Goal: Information Seeking & Learning: Learn about a topic

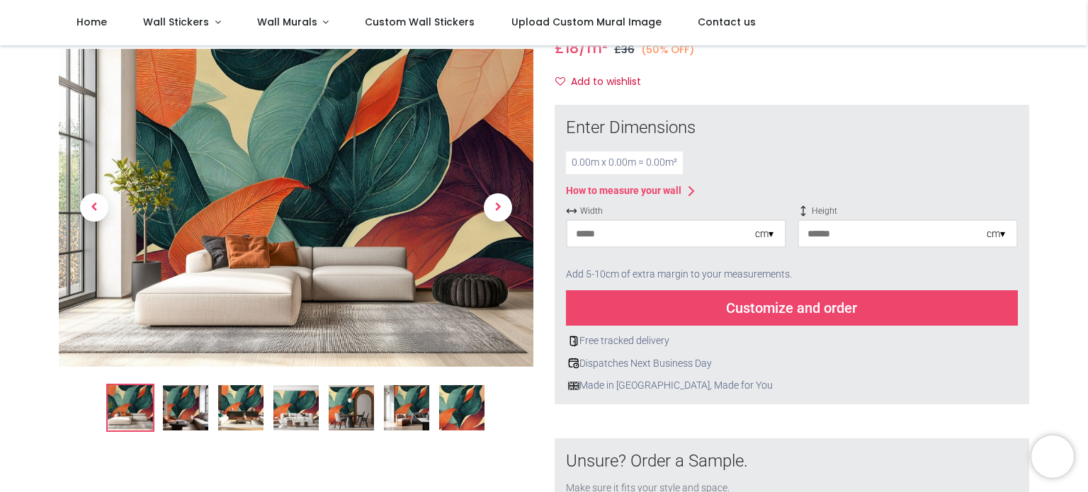
scroll to position [213, 0]
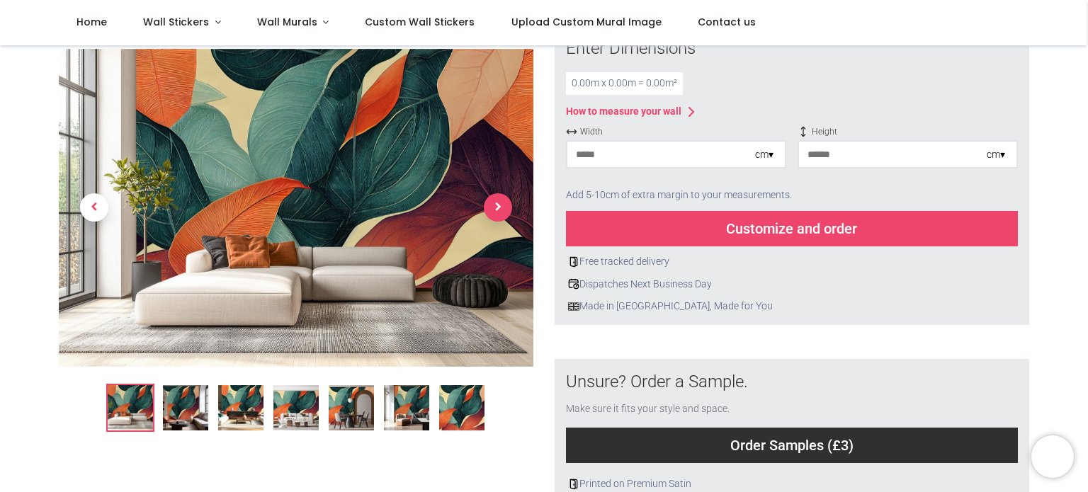
click at [499, 206] on span "Next" at bounding box center [498, 208] width 28 height 28
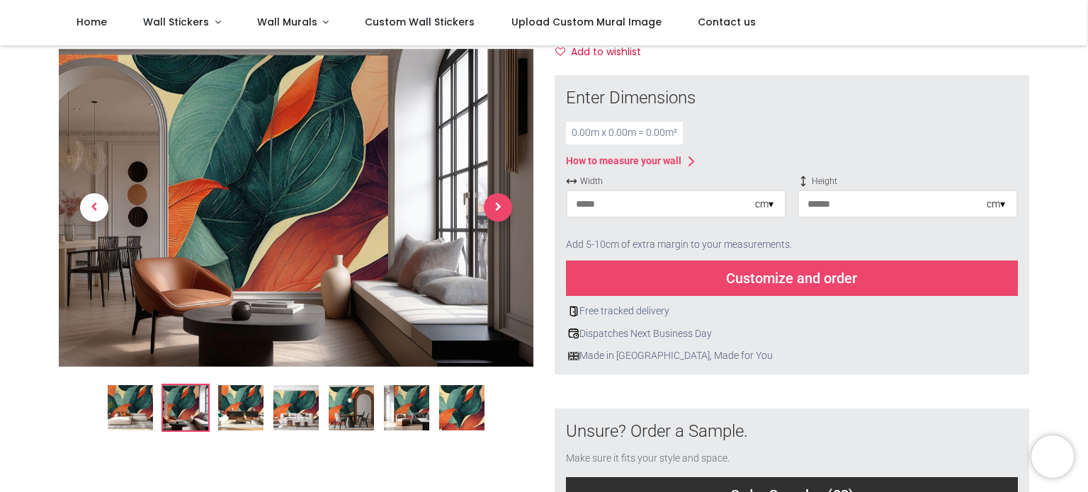
scroll to position [142, 0]
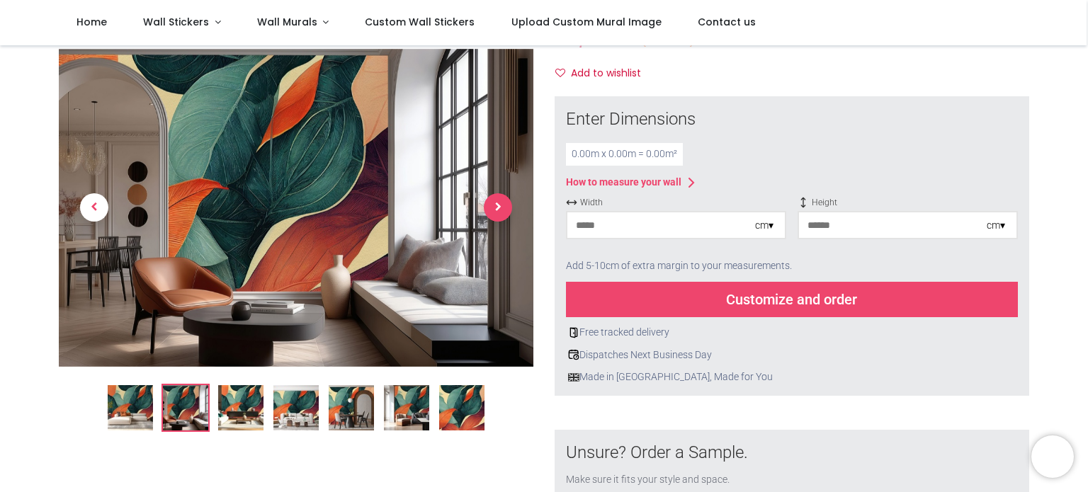
click at [497, 206] on span "Next" at bounding box center [498, 208] width 28 height 28
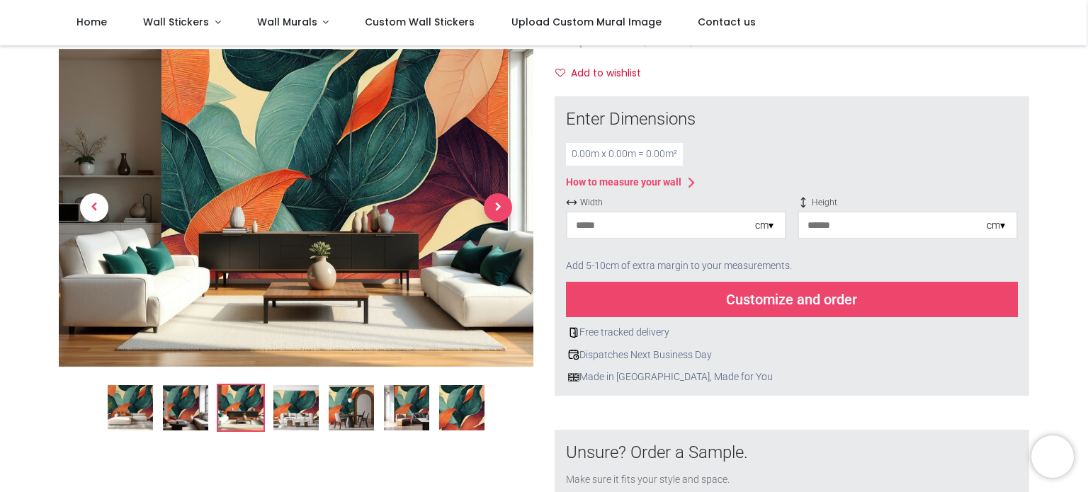
click at [497, 206] on span "Next" at bounding box center [498, 208] width 28 height 28
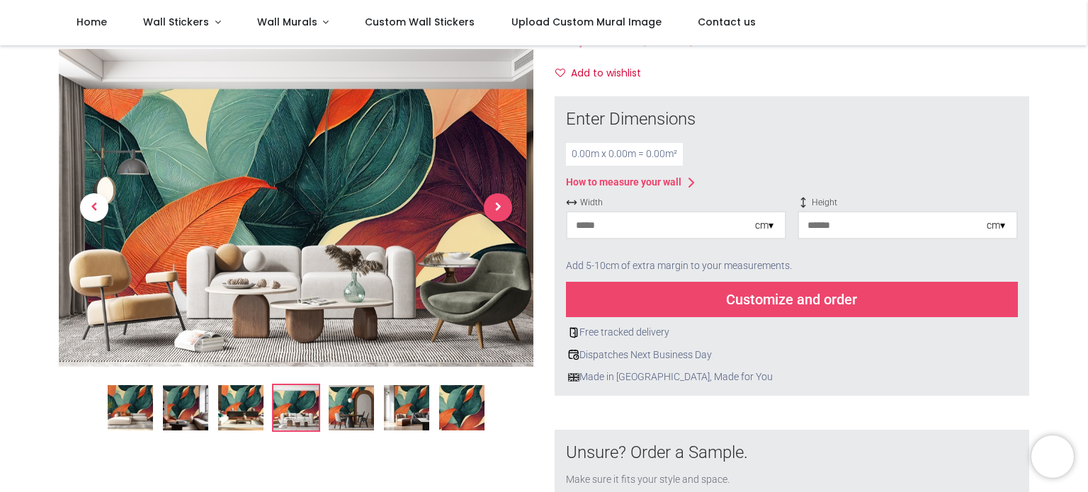
click at [497, 206] on span "Next" at bounding box center [498, 208] width 28 height 28
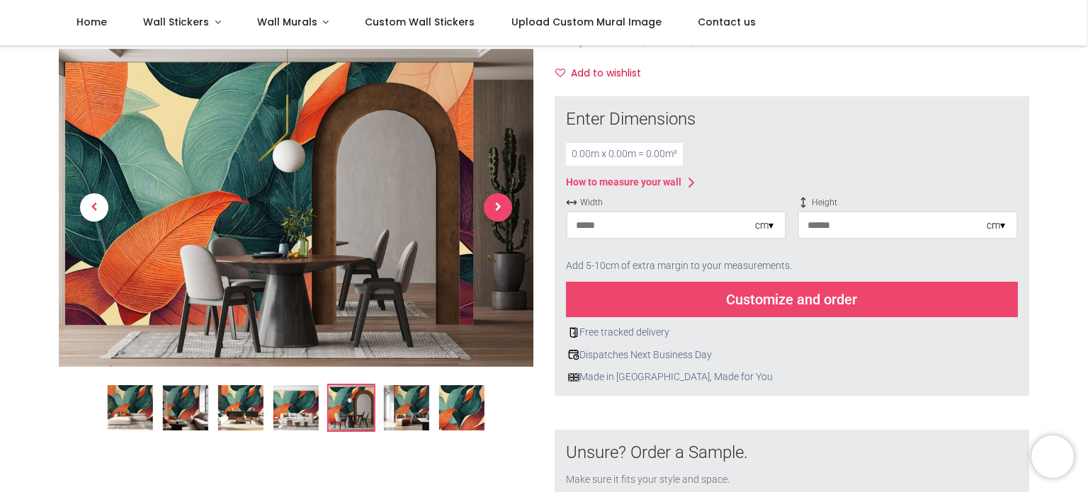
click at [497, 206] on span "Next" at bounding box center [498, 208] width 28 height 28
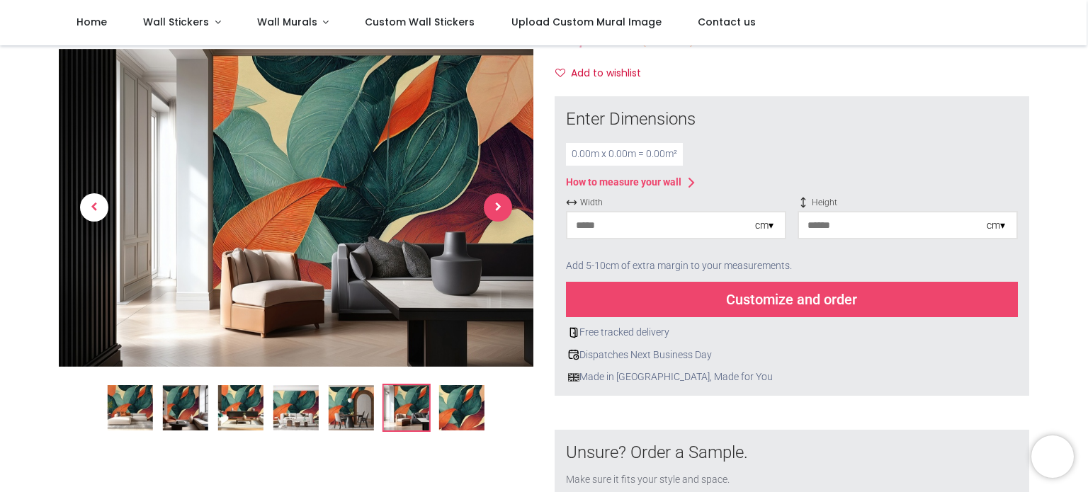
click at [497, 206] on span "Next" at bounding box center [498, 208] width 28 height 28
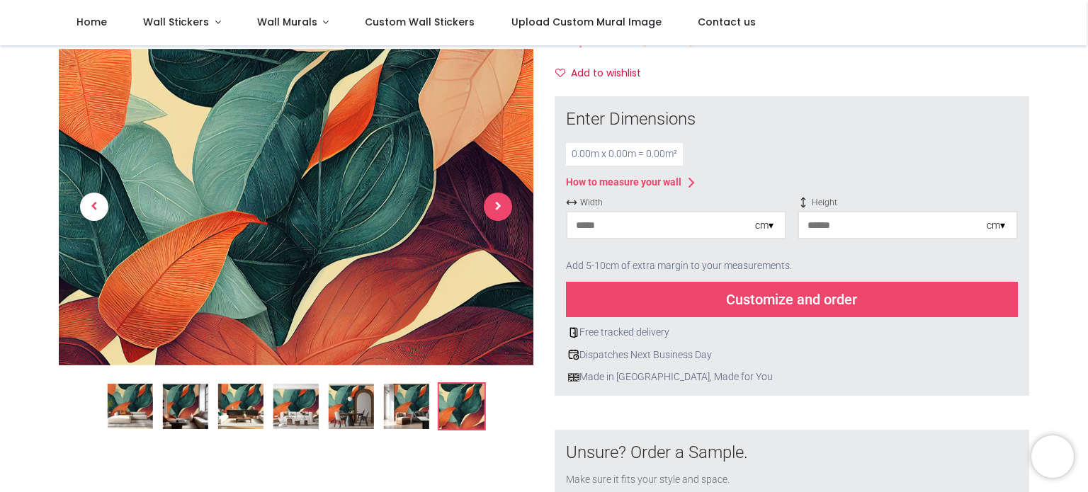
click at [497, 206] on span "Next" at bounding box center [498, 207] width 28 height 28
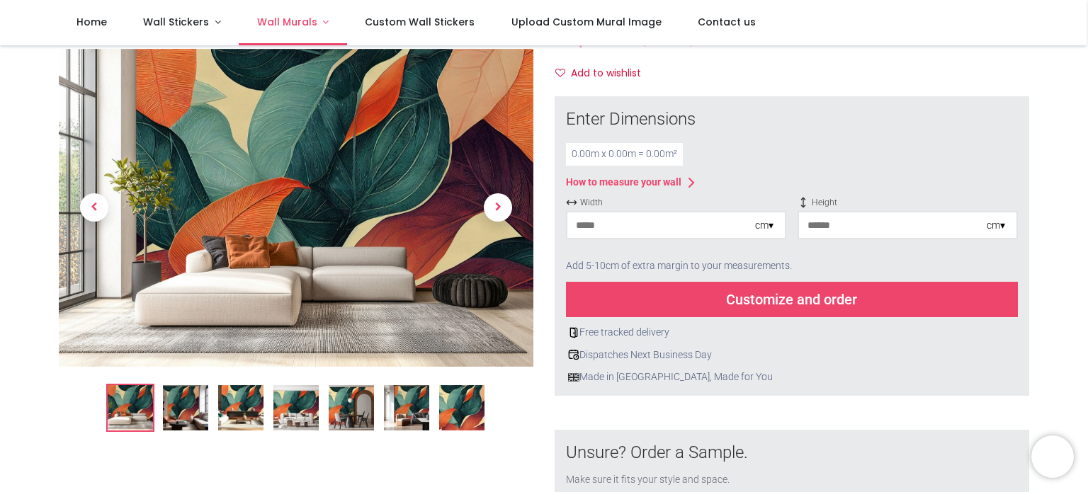
click at [280, 19] on span "Wall Murals" at bounding box center [287, 22] width 60 height 14
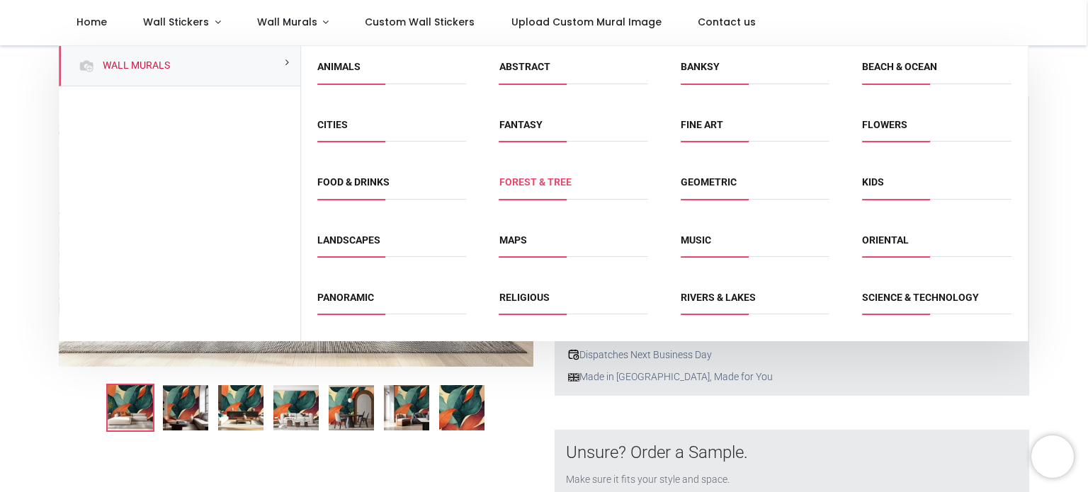
click at [524, 181] on link "Forest & Tree" at bounding box center [536, 181] width 72 height 11
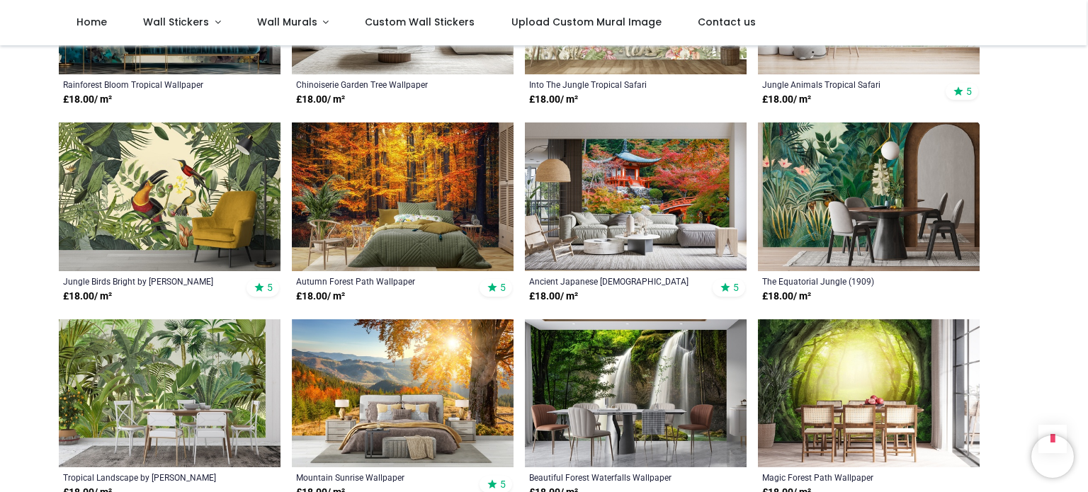
scroll to position [1204, 0]
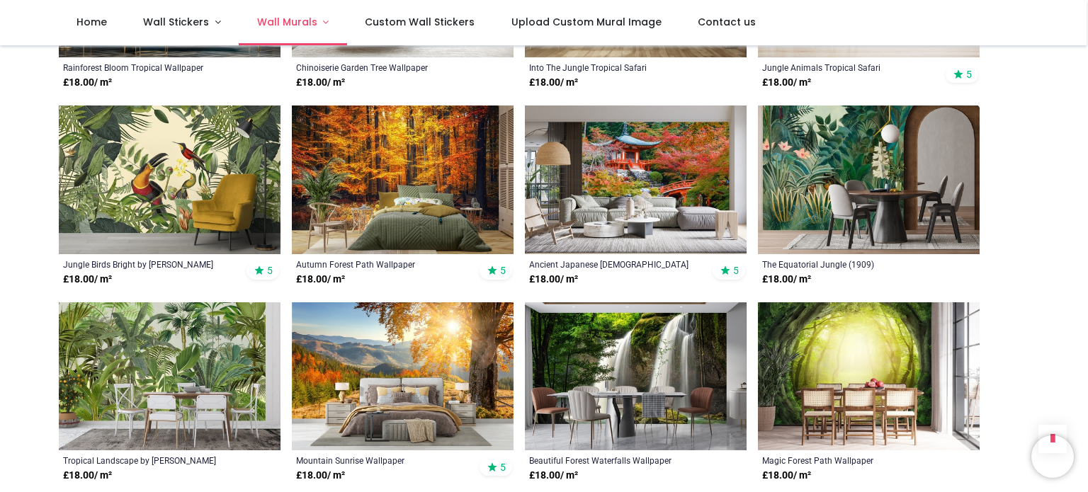
click at [295, 24] on span "Wall Murals" at bounding box center [287, 22] width 60 height 14
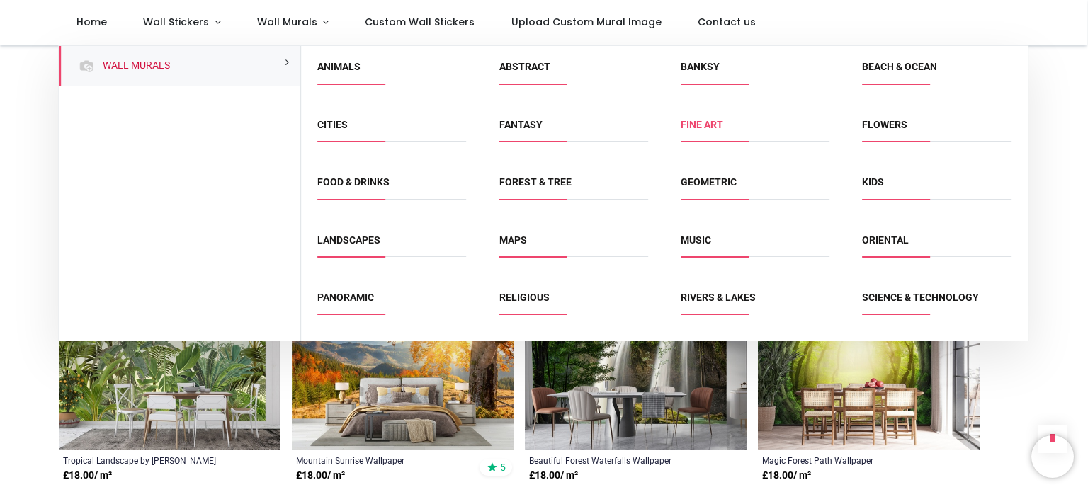
click at [711, 121] on link "Fine Art" at bounding box center [702, 124] width 43 height 11
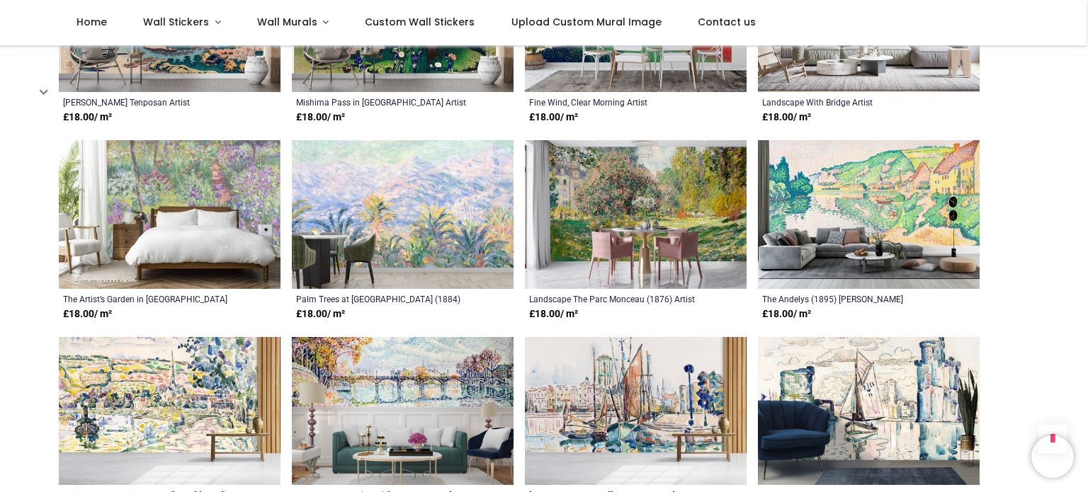
scroll to position [1204, 0]
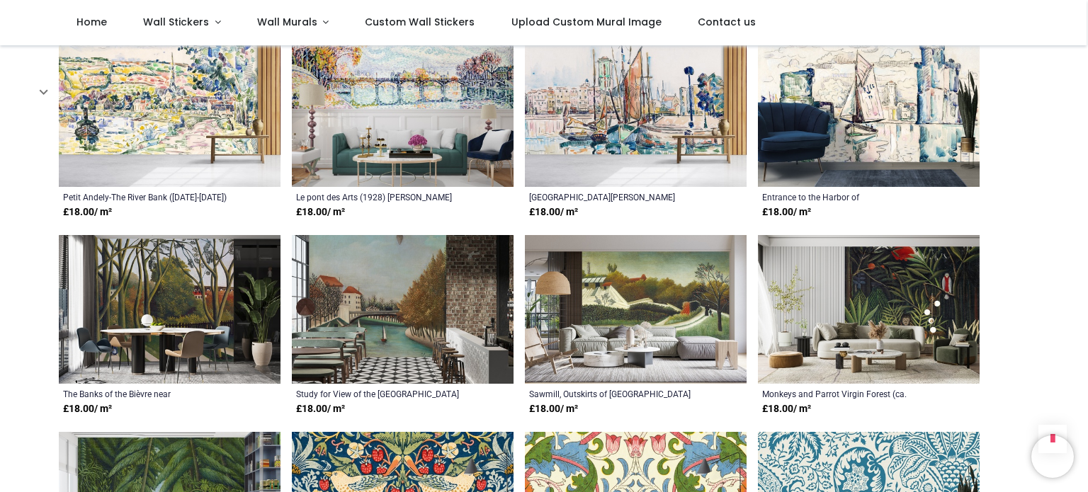
scroll to position [1275, 0]
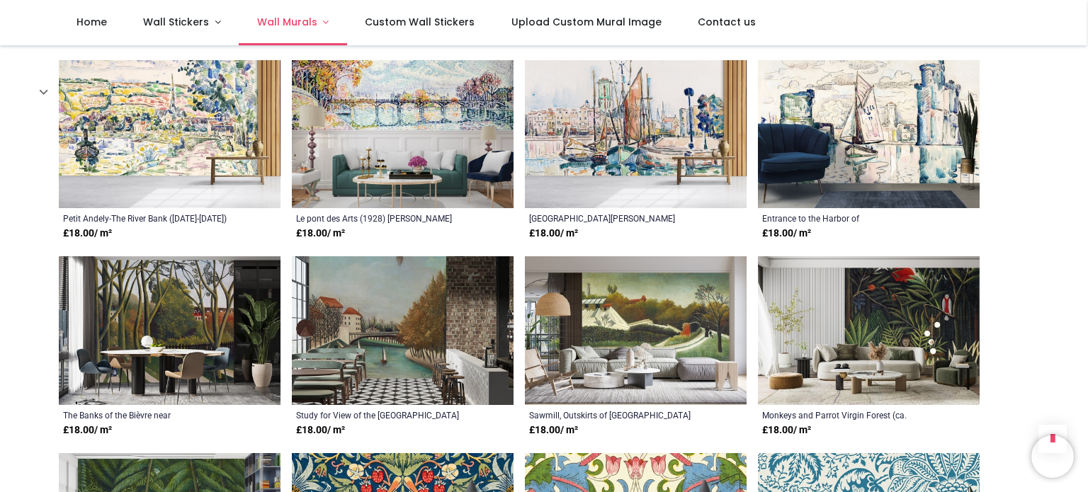
click at [292, 15] on link "Wall Murals" at bounding box center [293, 22] width 108 height 45
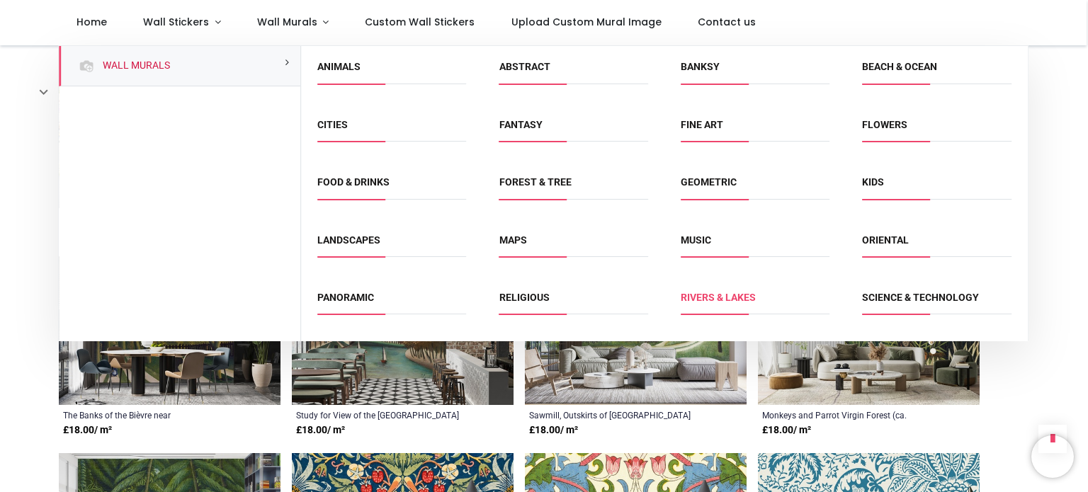
click at [745, 294] on link "Rivers & Lakes" at bounding box center [718, 297] width 75 height 11
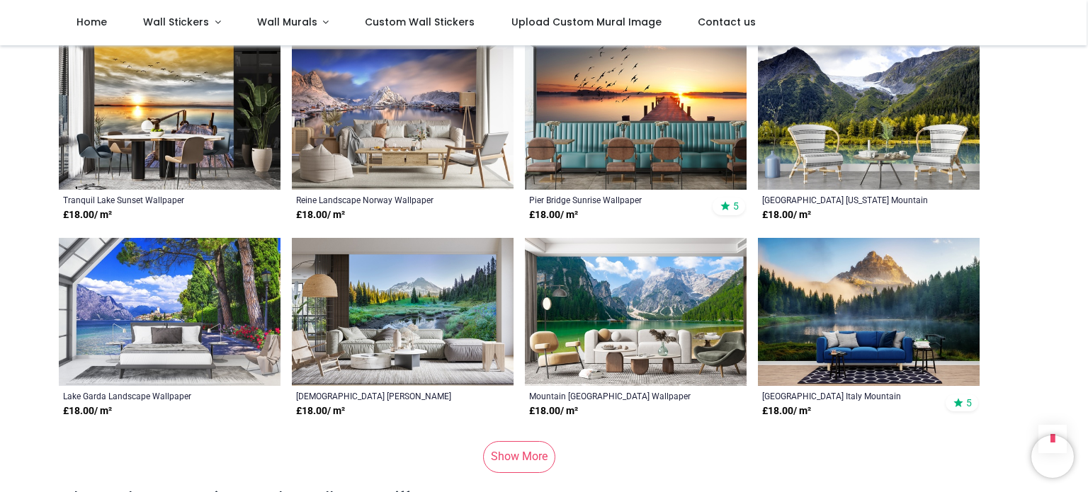
scroll to position [779, 0]
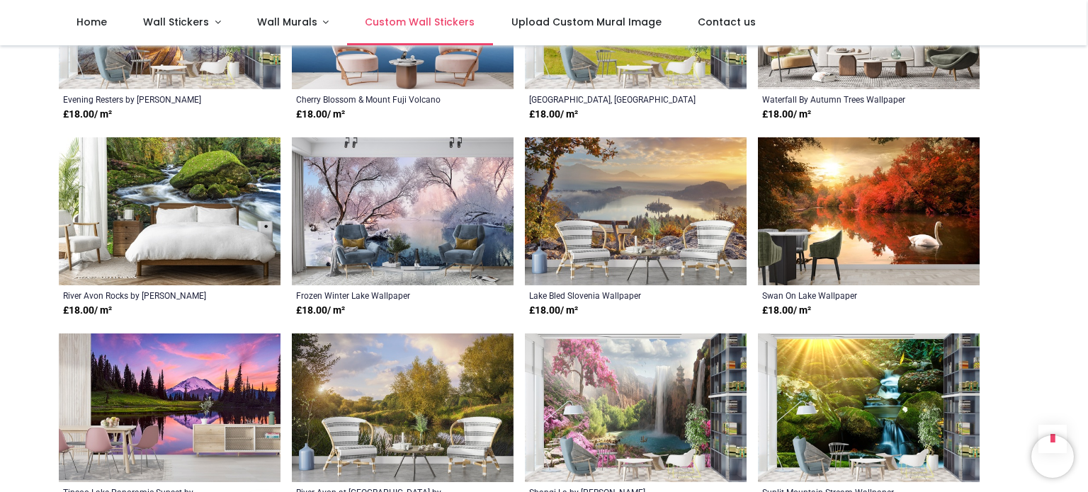
click at [410, 20] on span "Custom Wall Stickers" at bounding box center [420, 22] width 110 height 14
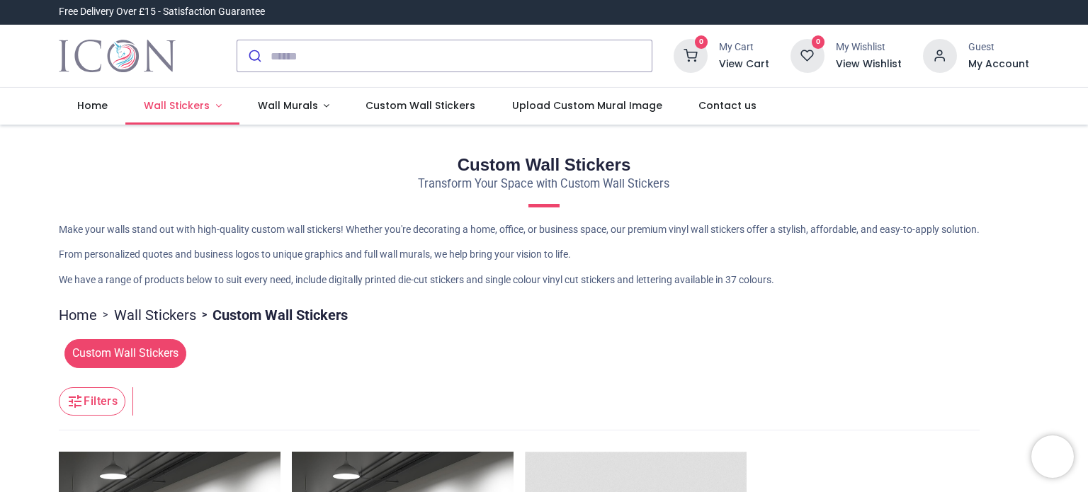
click at [181, 104] on span "Wall Stickers" at bounding box center [177, 105] width 66 height 14
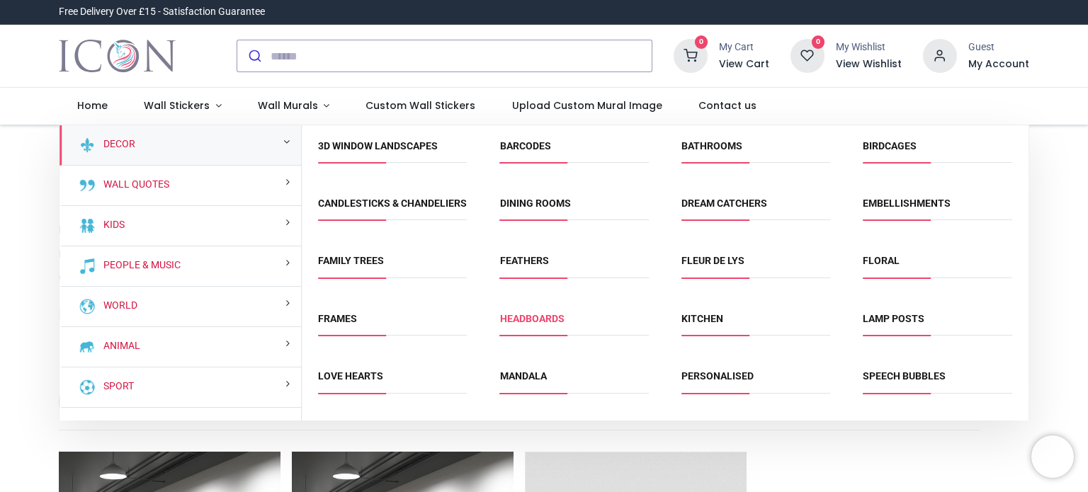
click at [520, 325] on link "Headboards" at bounding box center [532, 318] width 64 height 11
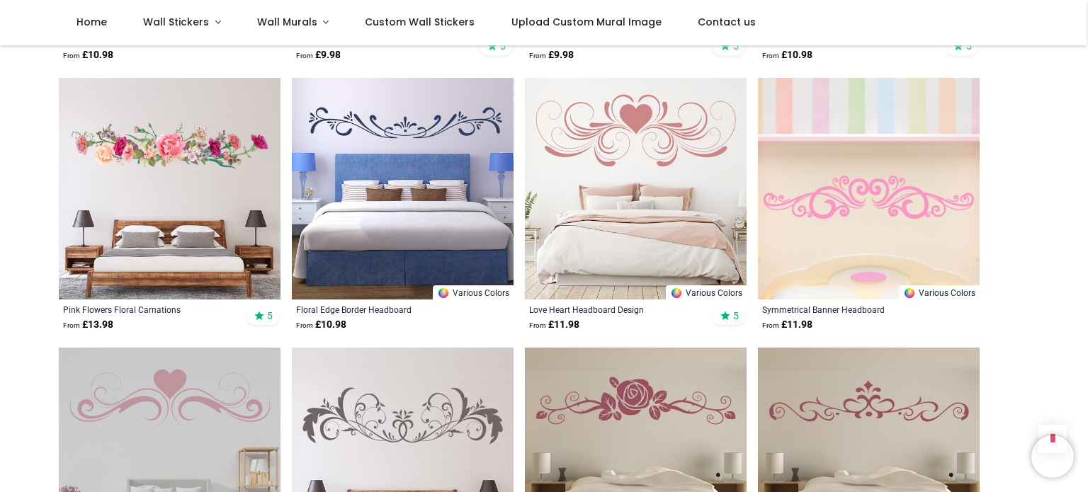
scroll to position [1063, 0]
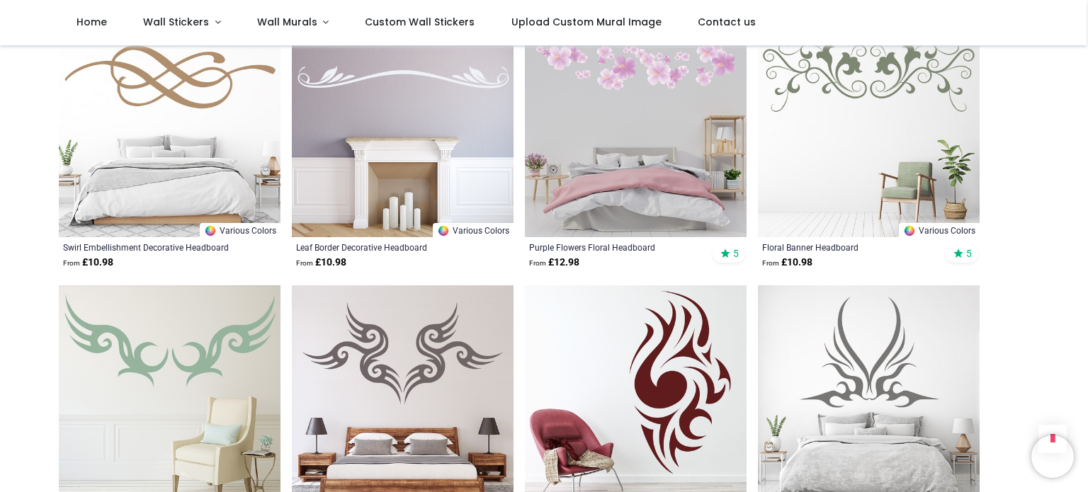
scroll to position [3755, 0]
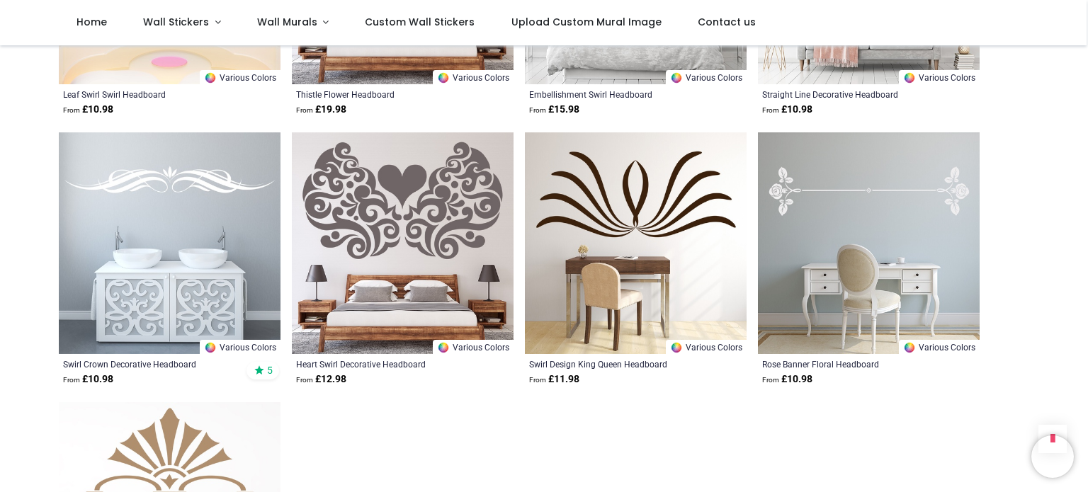
scroll to position [5030, 0]
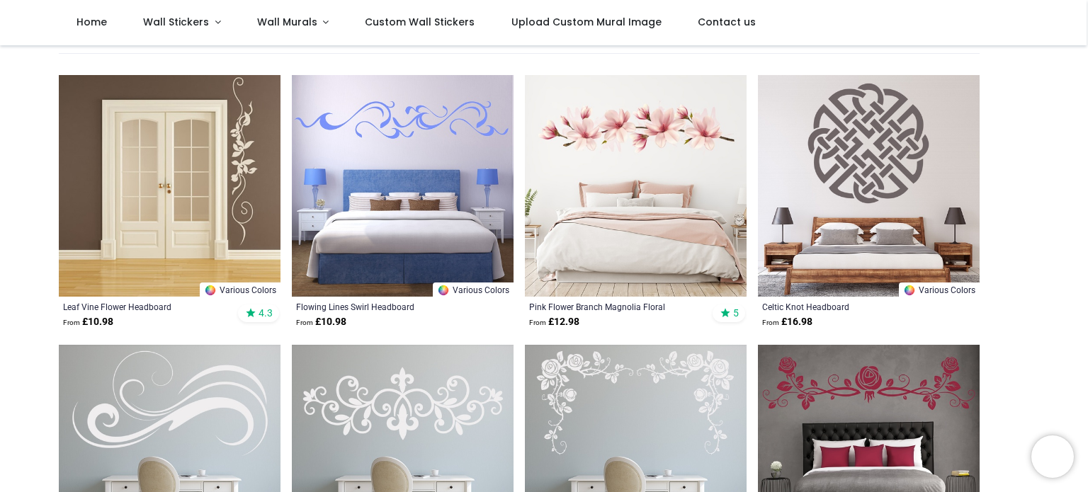
scroll to position [283, 0]
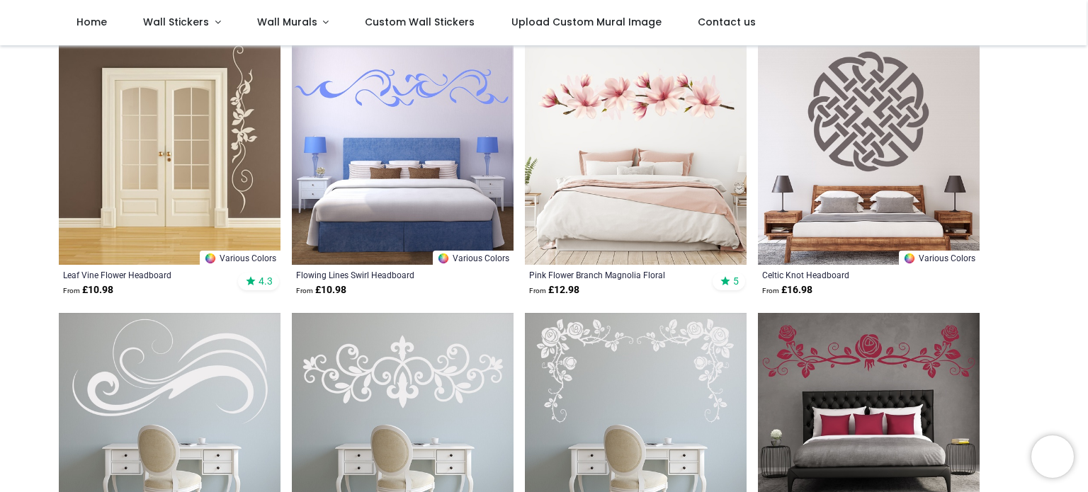
click at [665, 81] on img at bounding box center [636, 154] width 222 height 222
click at [184, 19] on span "Wall Stickers" at bounding box center [176, 22] width 66 height 14
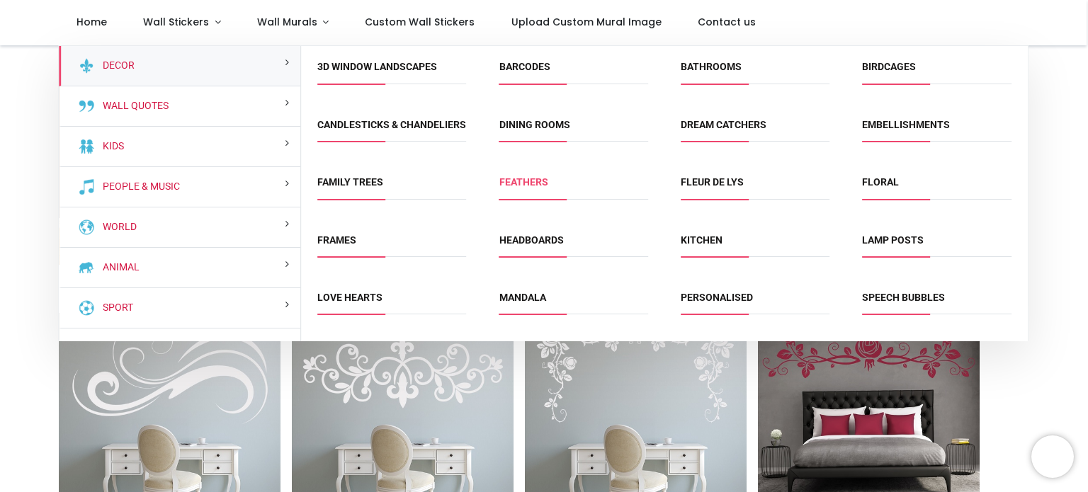
click at [530, 188] on link "Feathers" at bounding box center [524, 181] width 49 height 11
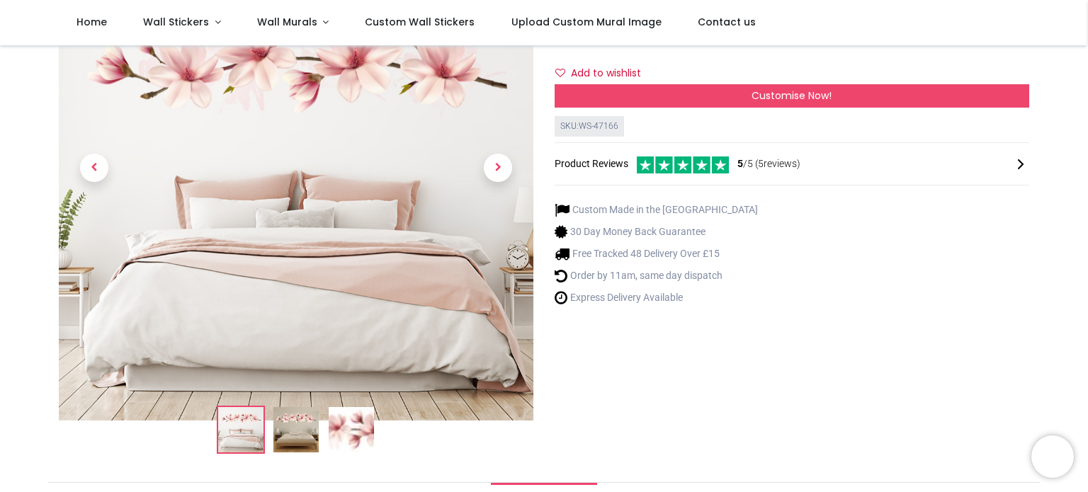
scroll to position [71, 0]
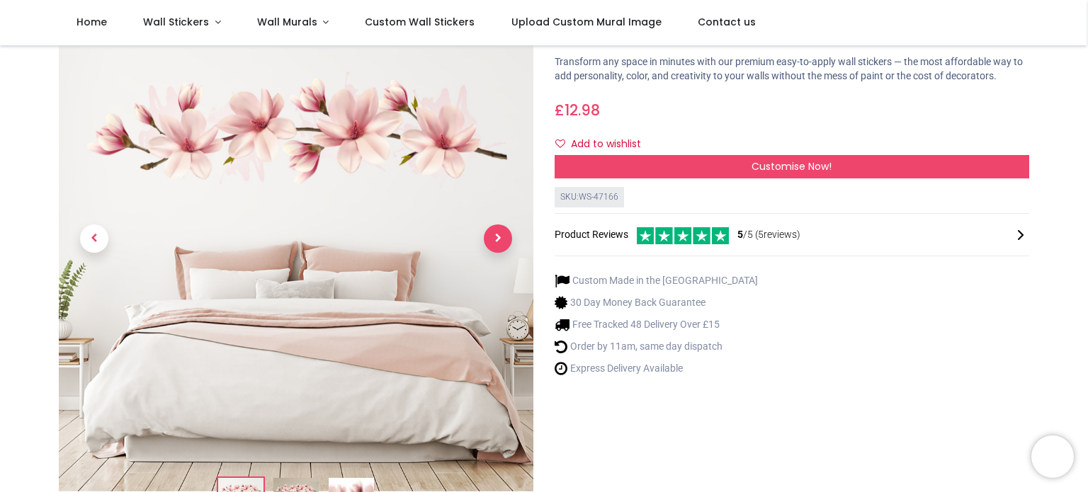
click at [492, 237] on span "Next" at bounding box center [498, 239] width 28 height 28
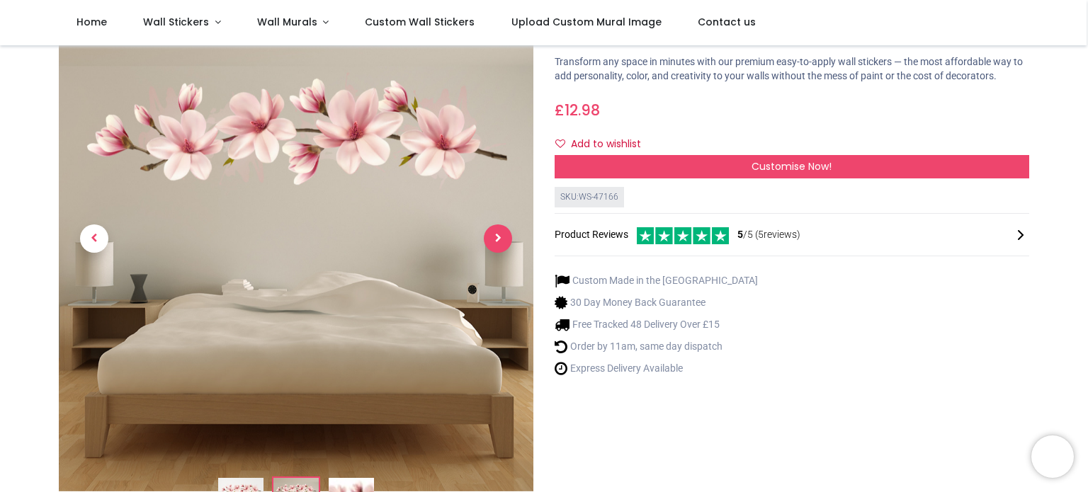
click at [492, 237] on span "Next" at bounding box center [498, 239] width 28 height 28
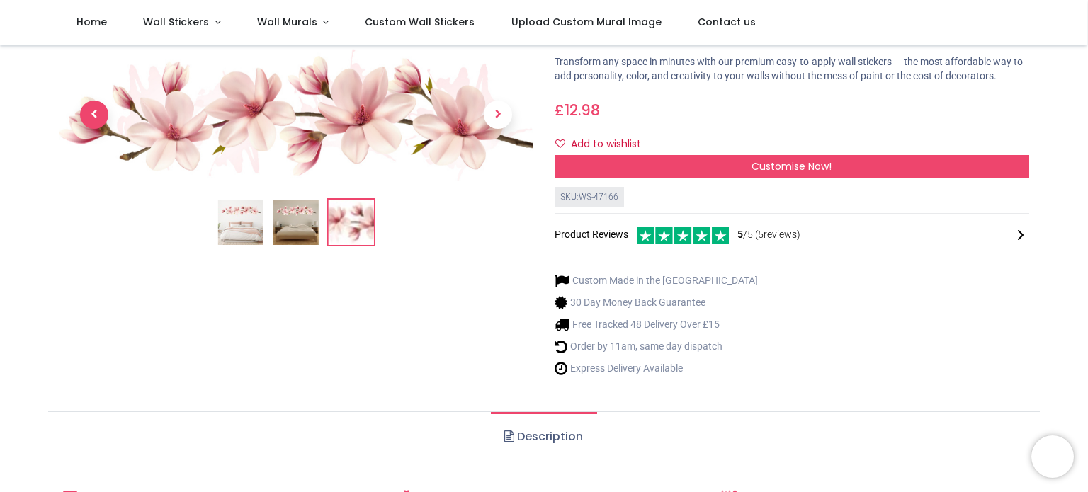
click at [90, 113] on span "Previous" at bounding box center [94, 115] width 28 height 28
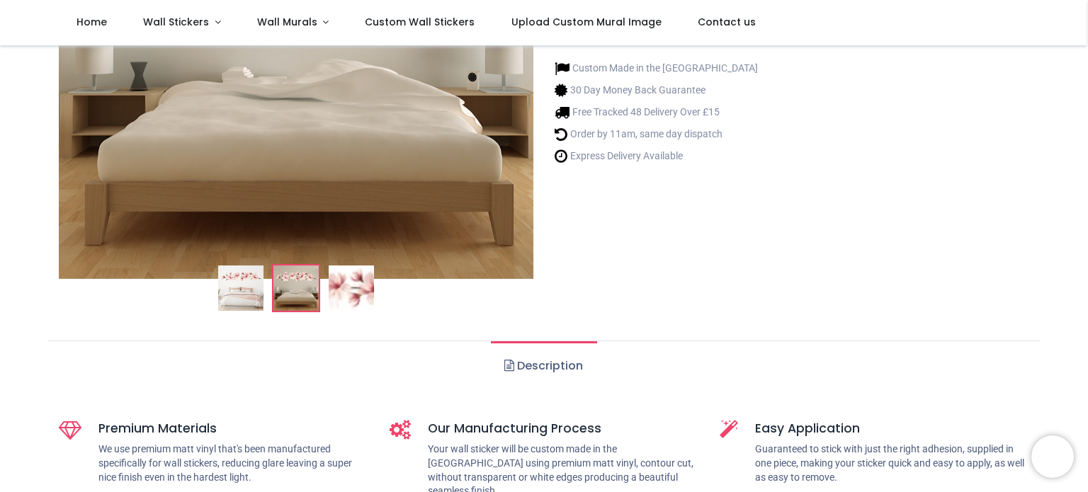
scroll to position [0, 0]
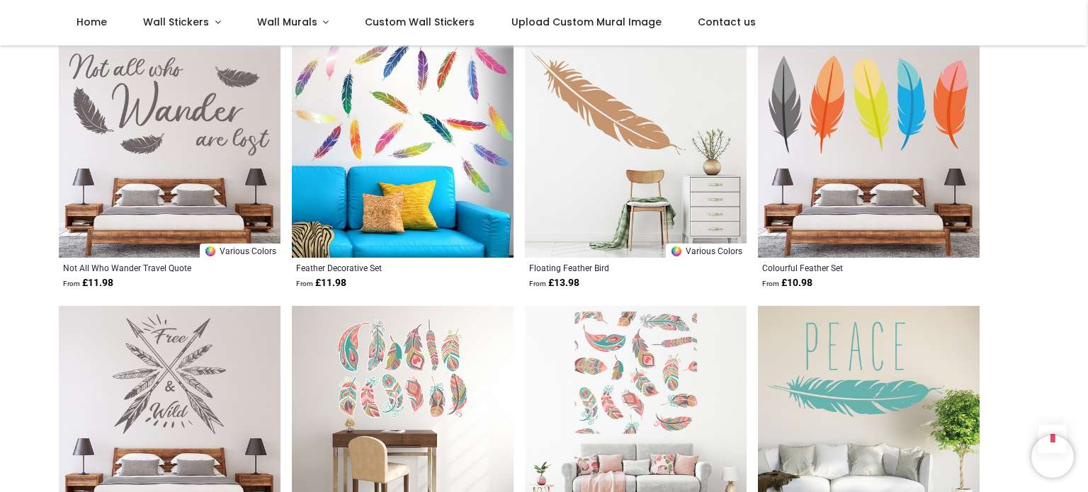
scroll to position [1346, 0]
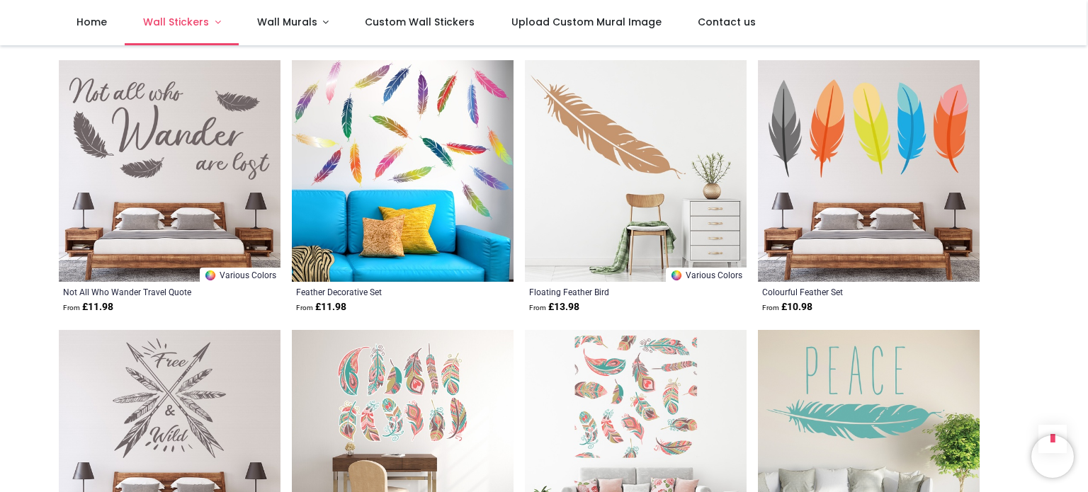
click at [176, 22] on span "Wall Stickers" at bounding box center [176, 22] width 66 height 14
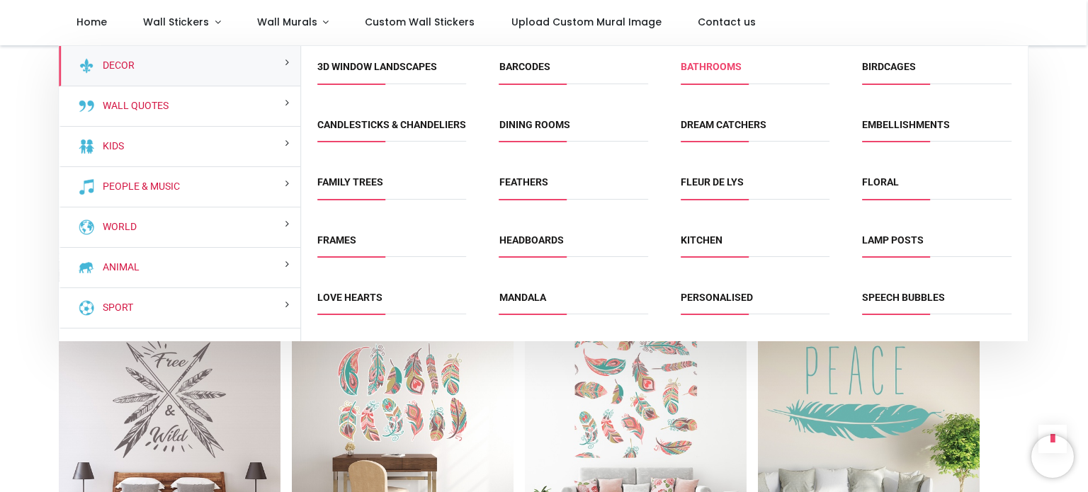
click at [728, 64] on link "Bathrooms" at bounding box center [711, 66] width 61 height 11
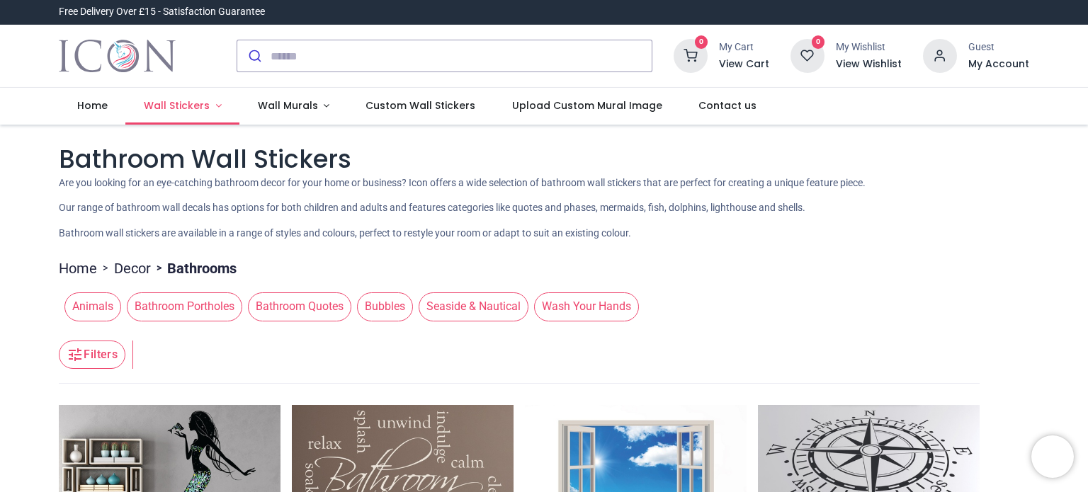
click at [171, 104] on span "Wall Stickers" at bounding box center [177, 105] width 66 height 14
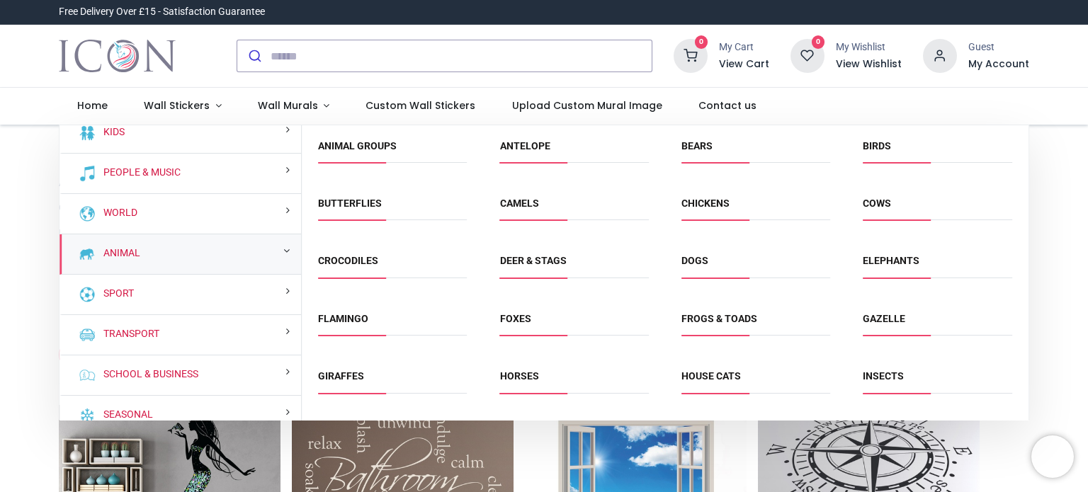
scroll to position [107, 0]
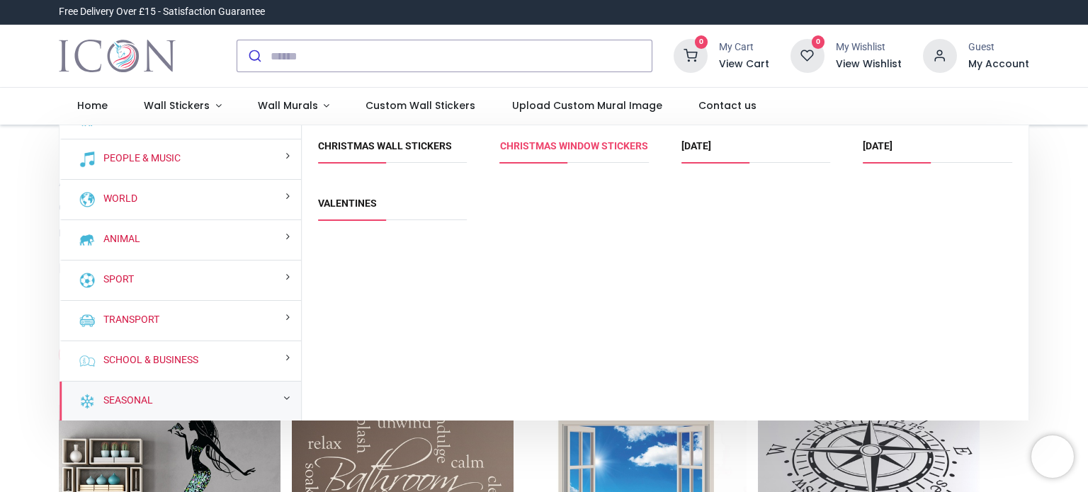
click at [550, 140] on link "Christmas Window Stickers" at bounding box center [574, 145] width 148 height 11
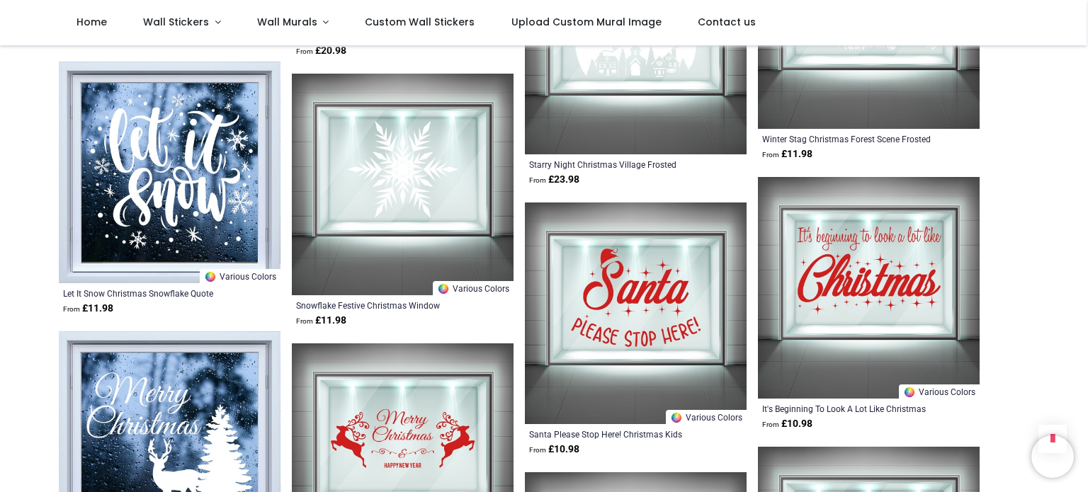
scroll to position [1700, 0]
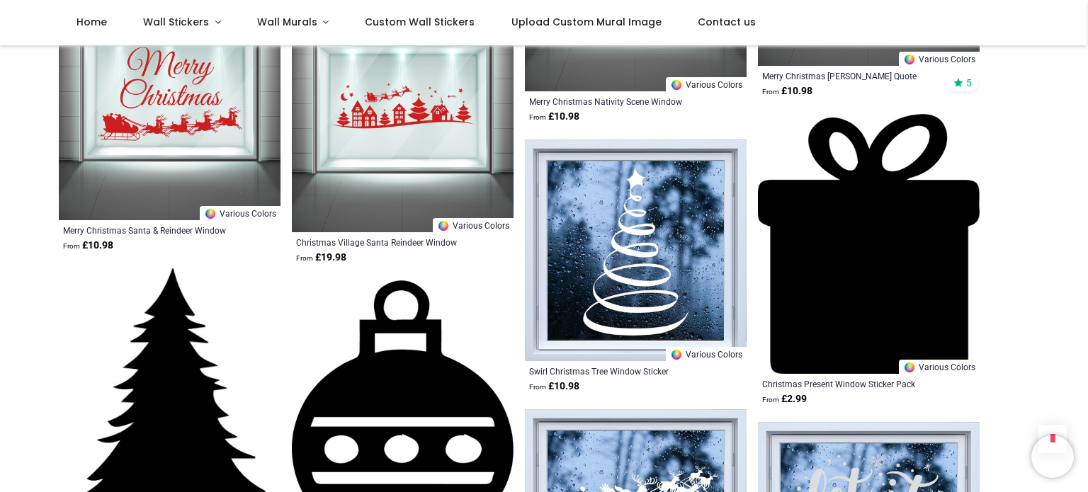
scroll to position [2126, 0]
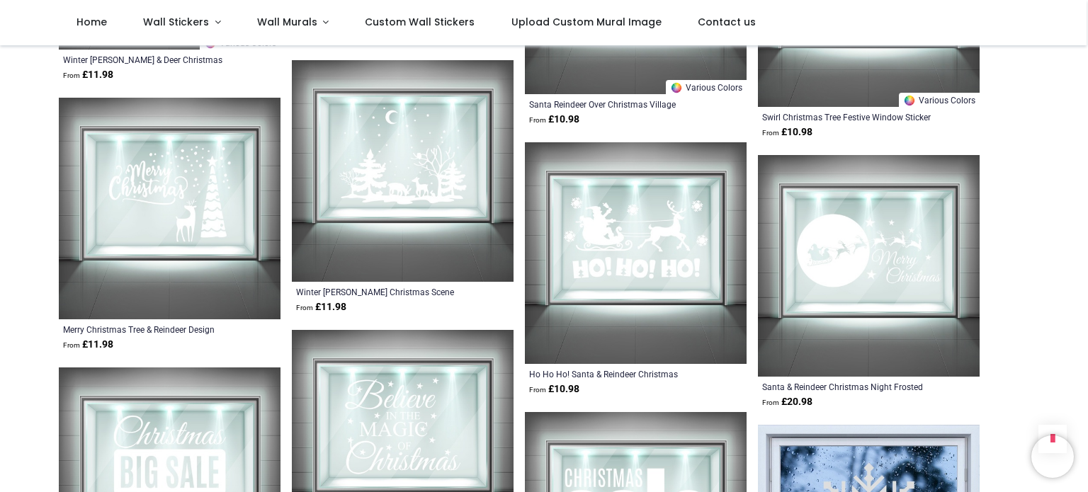
scroll to position [4039, 0]
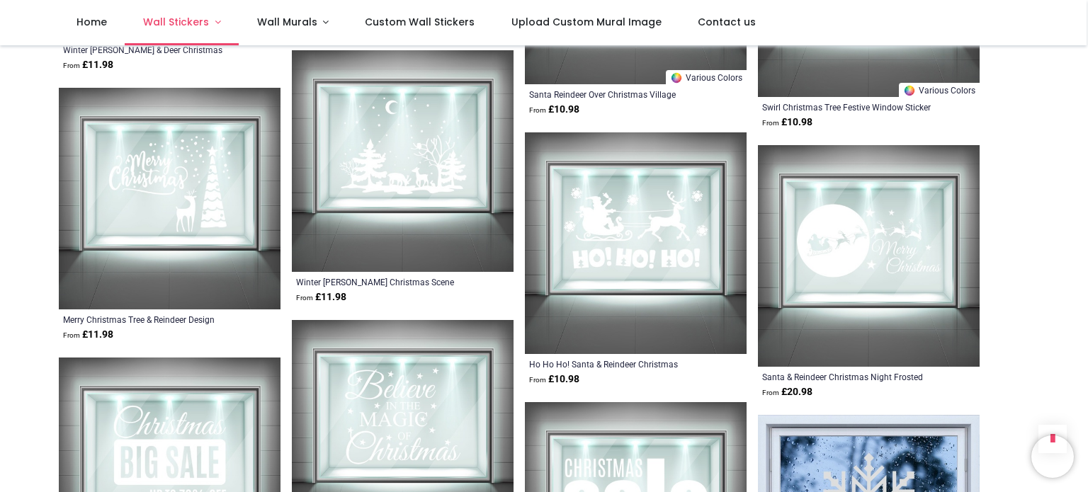
click at [171, 22] on span "Wall Stickers" at bounding box center [176, 22] width 66 height 14
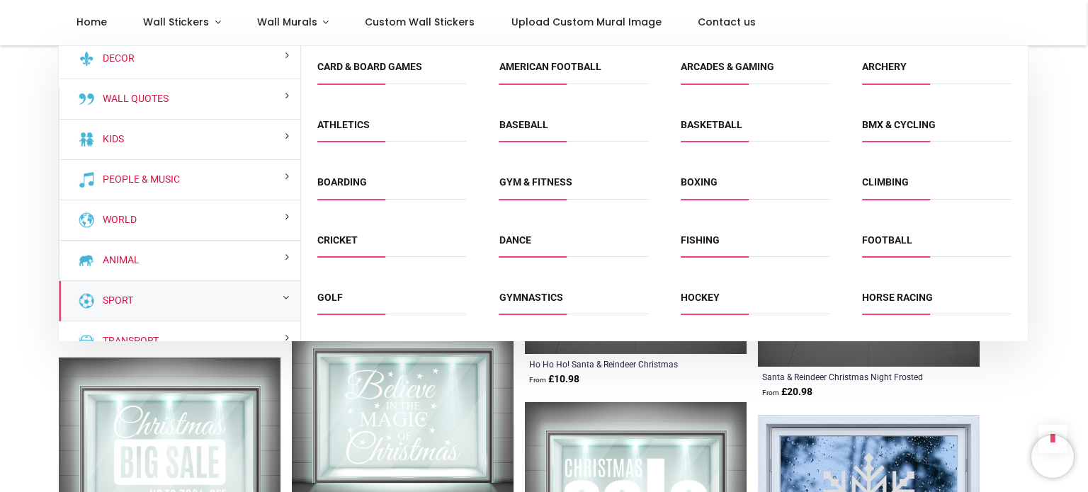
scroll to position [0, 0]
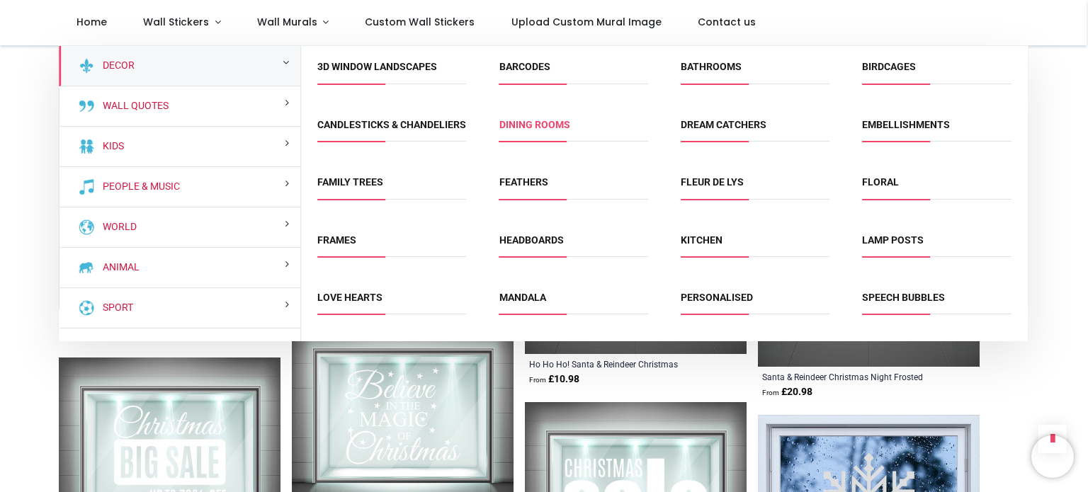
click at [531, 125] on link "Dining Rooms" at bounding box center [535, 124] width 71 height 11
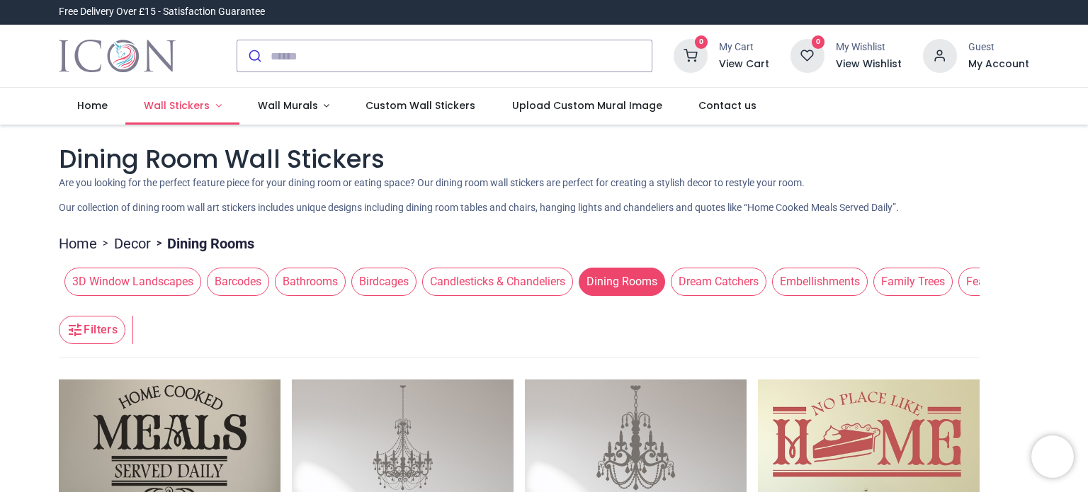
click at [184, 106] on span "Wall Stickers" at bounding box center [177, 105] width 66 height 14
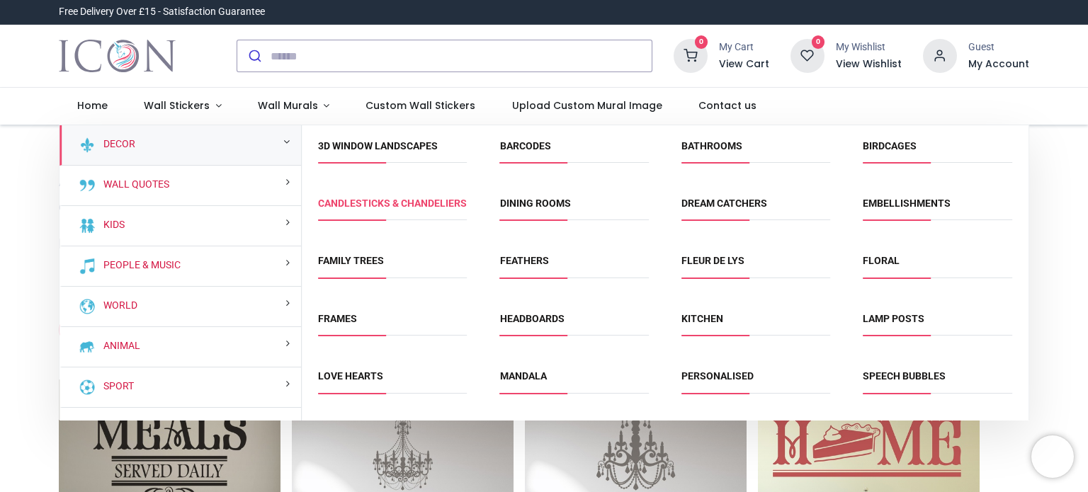
click at [373, 209] on link "Candlesticks & Chandeliers" at bounding box center [392, 203] width 149 height 11
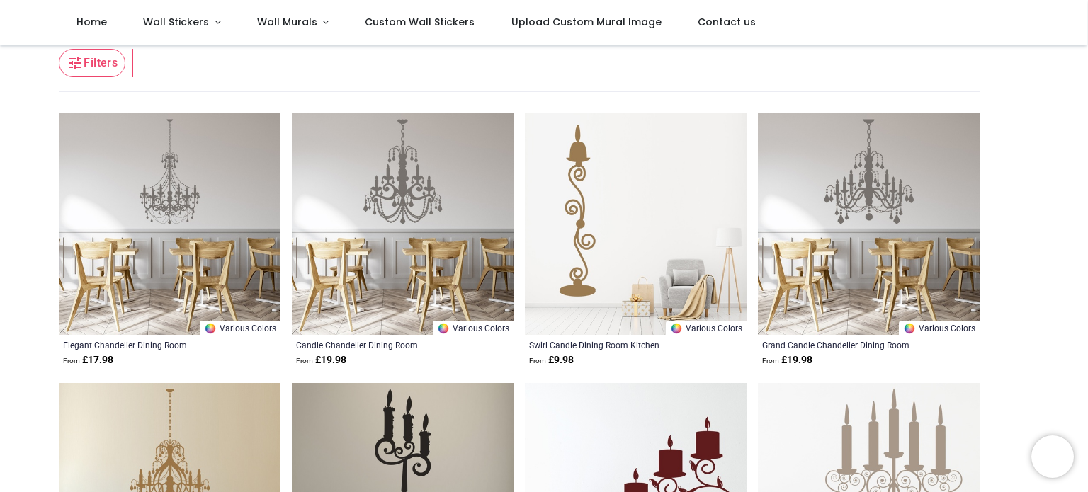
scroll to position [213, 0]
click at [193, 17] on span "Wall Stickers" at bounding box center [176, 22] width 66 height 14
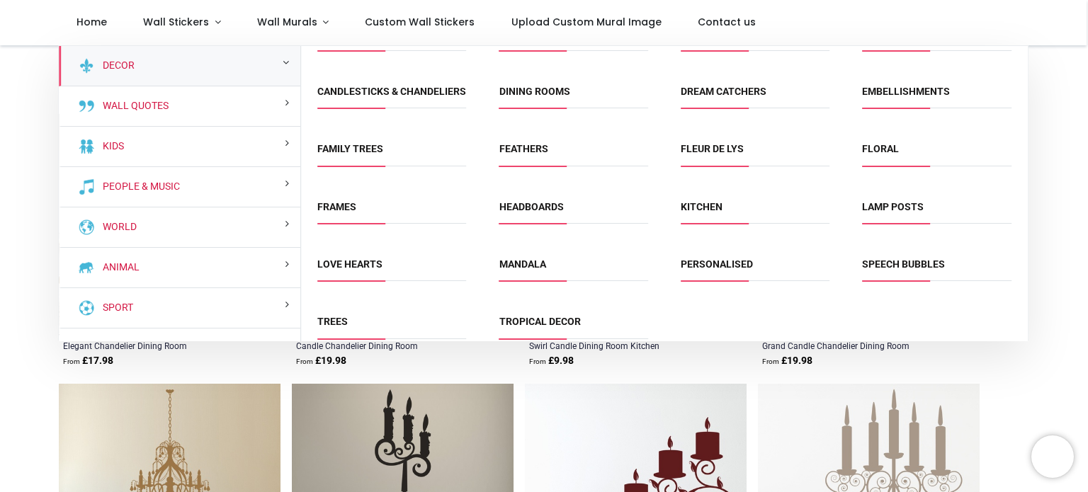
scroll to position [63, 0]
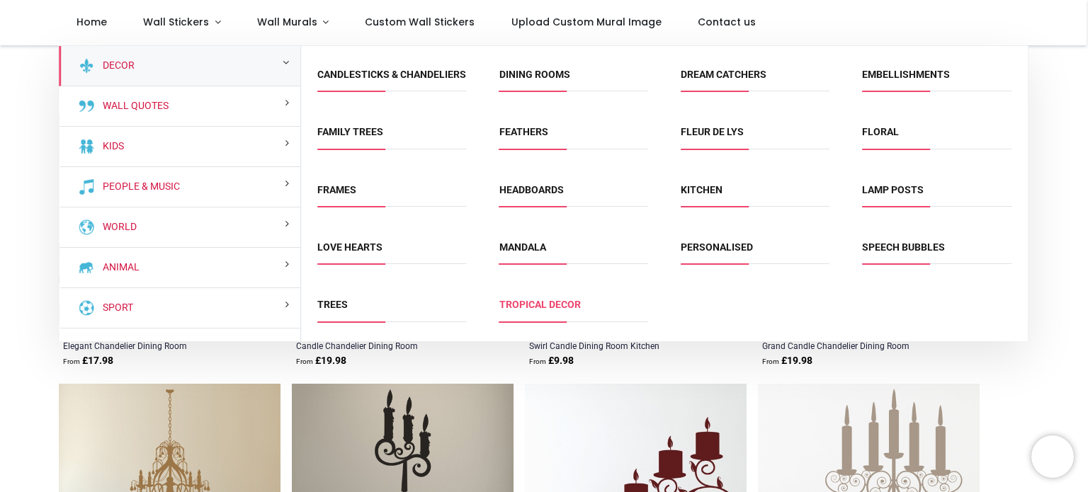
click at [545, 305] on link "Tropical Decor" at bounding box center [540, 304] width 81 height 11
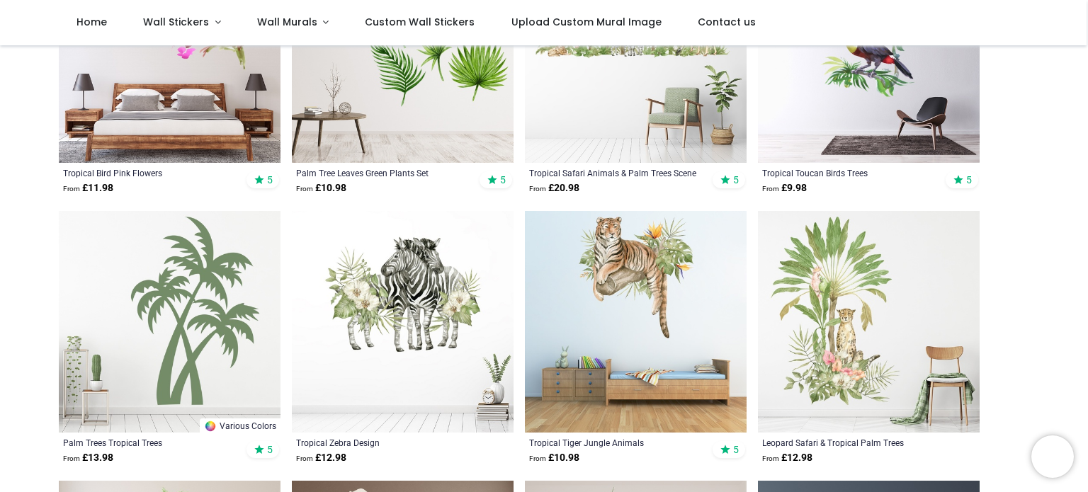
scroll to position [567, 0]
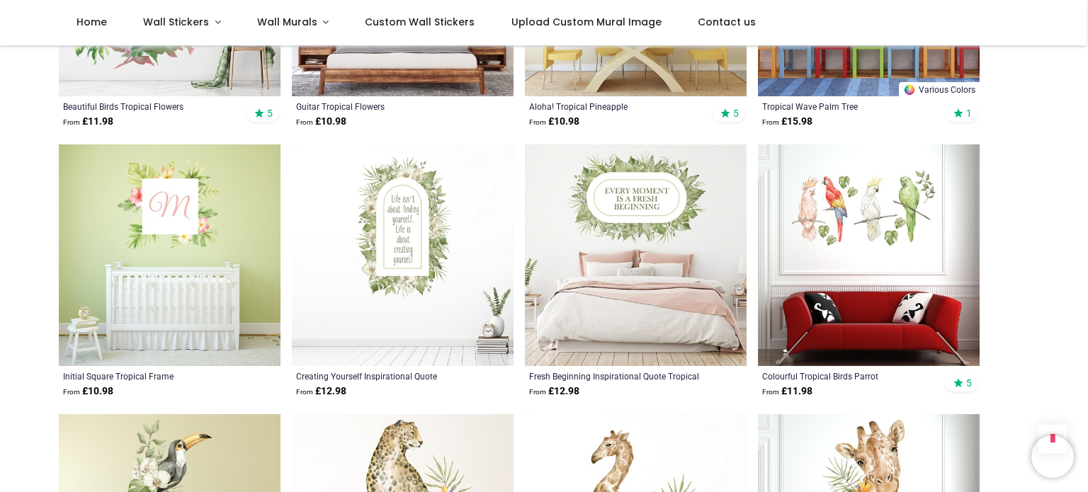
scroll to position [3472, 0]
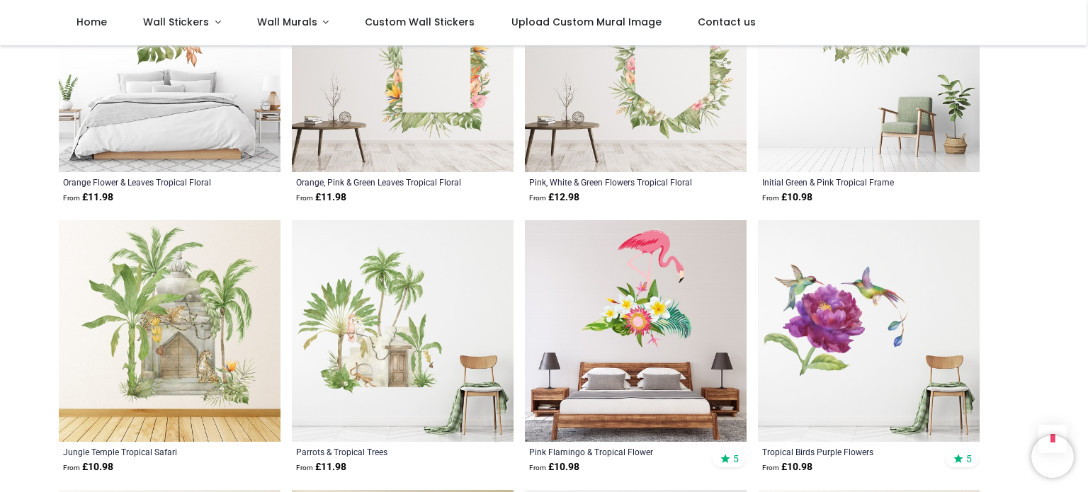
scroll to position [3543, 0]
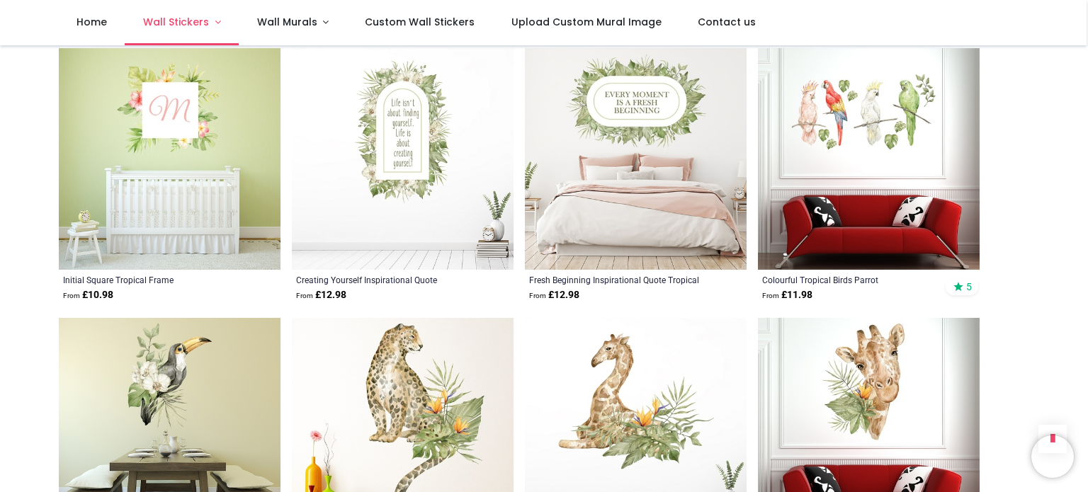
click at [181, 19] on span "Wall Stickers" at bounding box center [176, 22] width 66 height 14
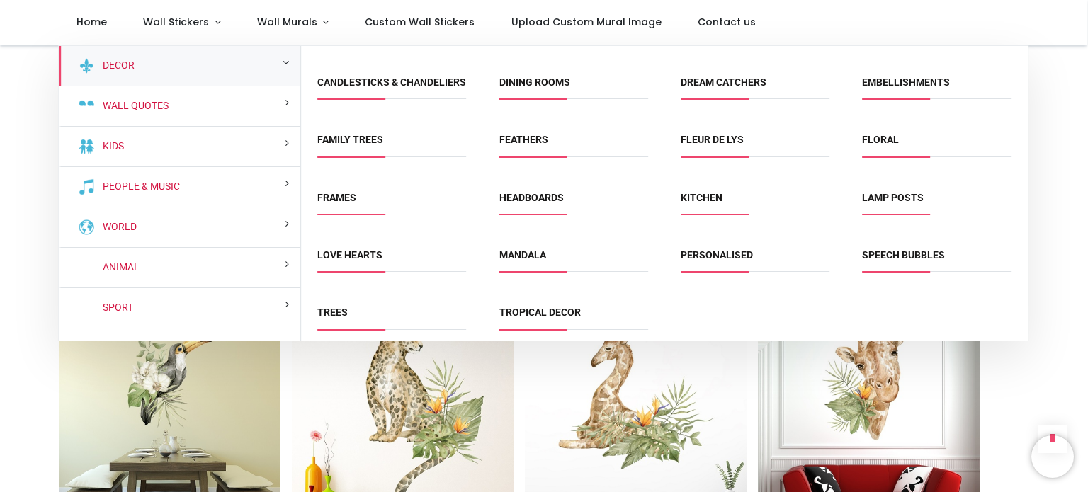
scroll to position [63, 0]
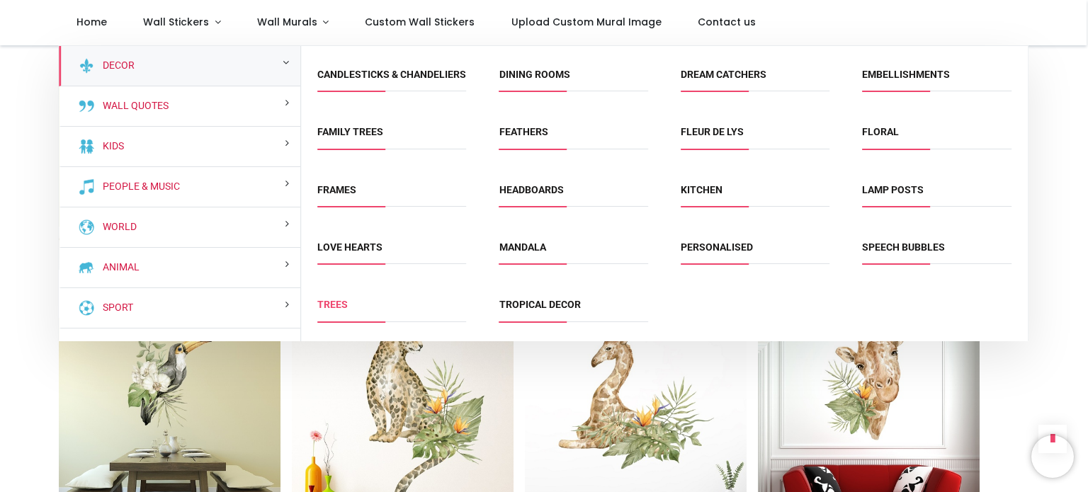
click at [323, 305] on link "Trees" at bounding box center [332, 304] width 30 height 11
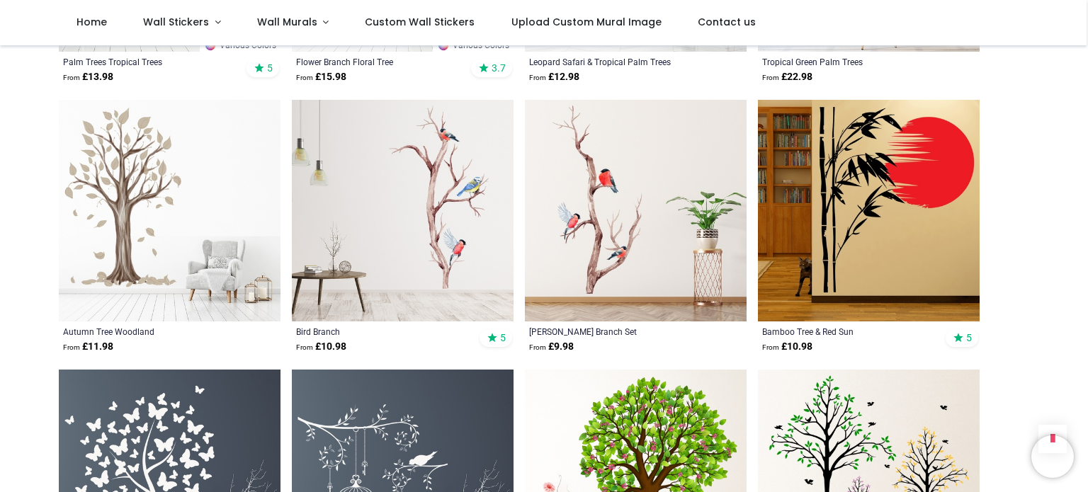
scroll to position [1630, 0]
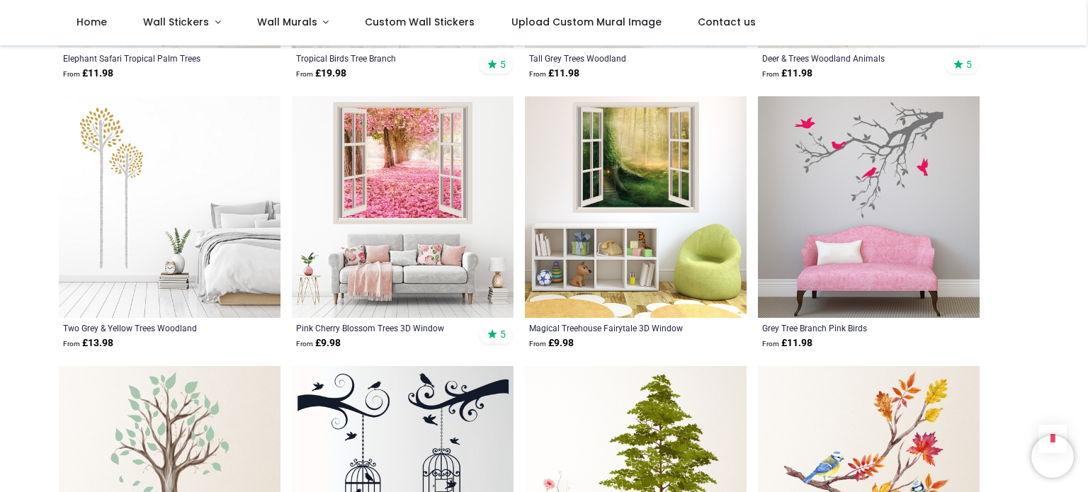
scroll to position [3188, 0]
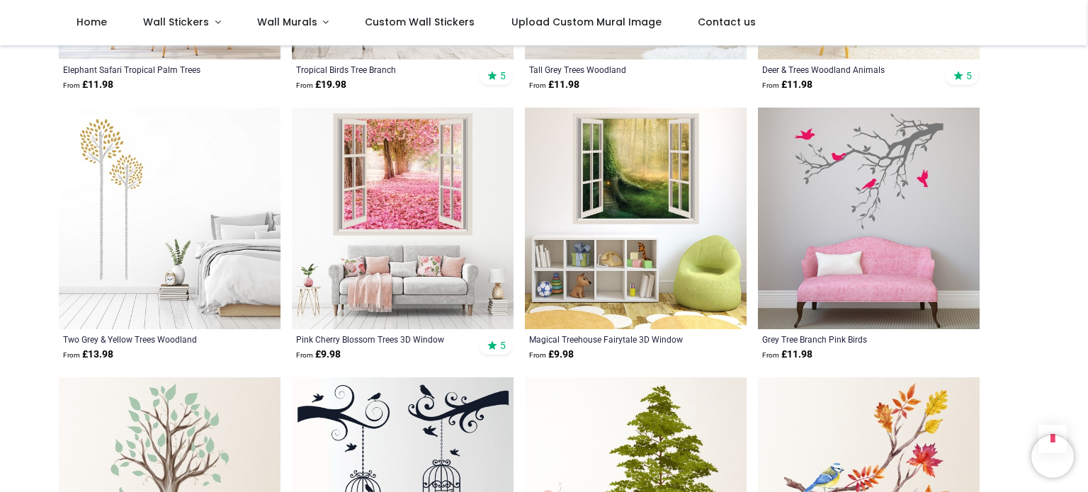
click at [190, 193] on img at bounding box center [170, 219] width 222 height 222
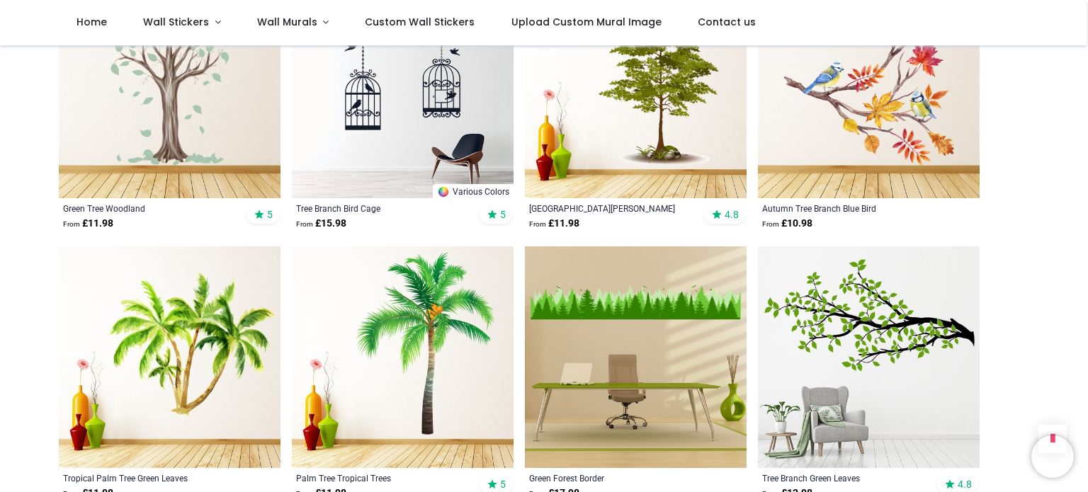
scroll to position [3755, 0]
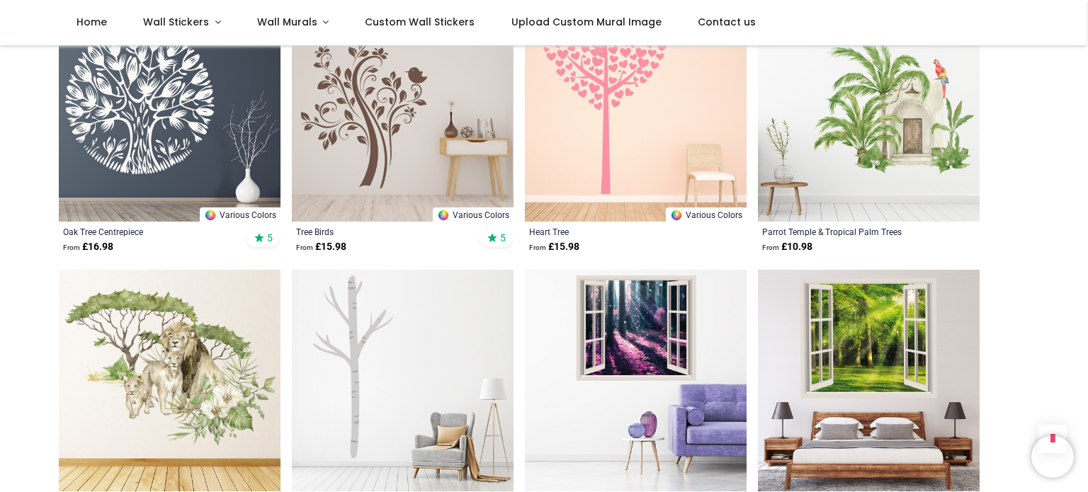
scroll to position [5668, 0]
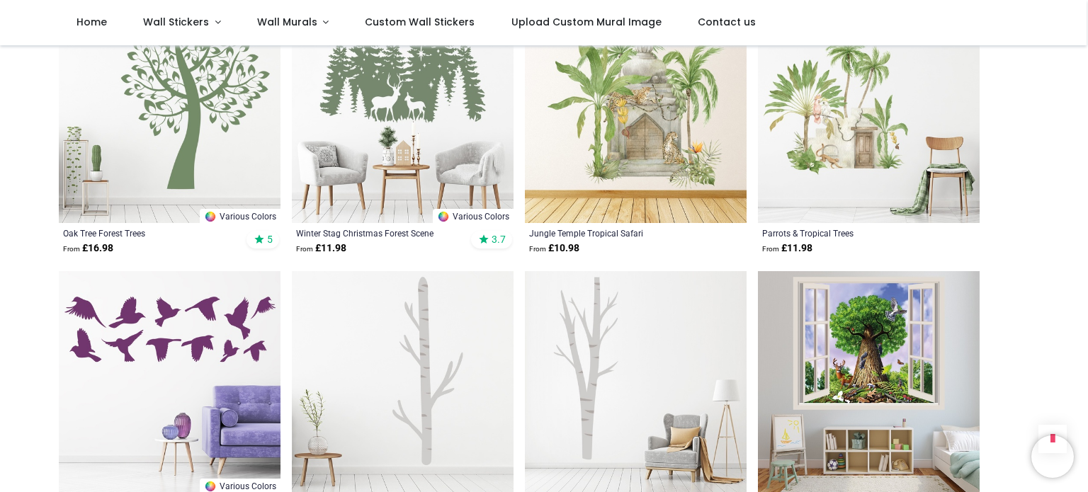
scroll to position [7510, 0]
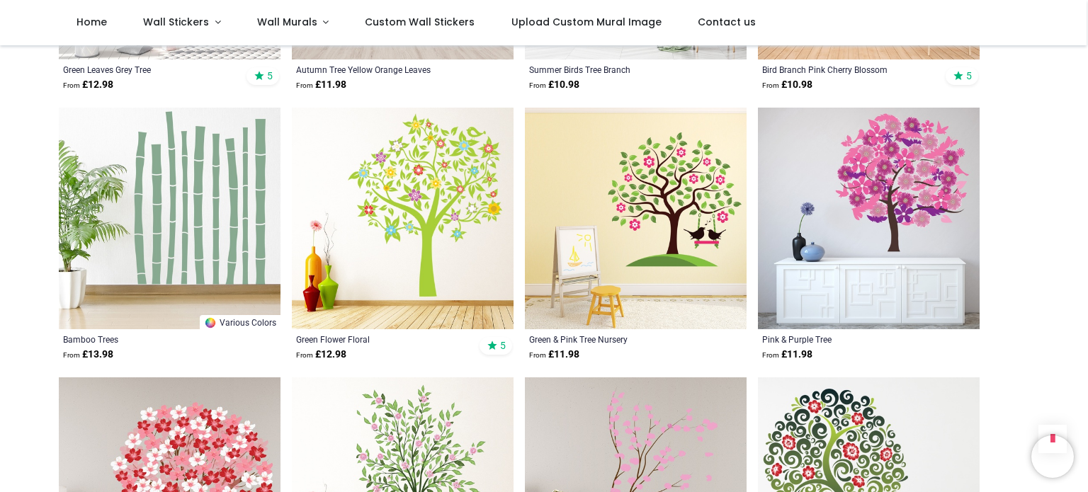
scroll to position [8361, 0]
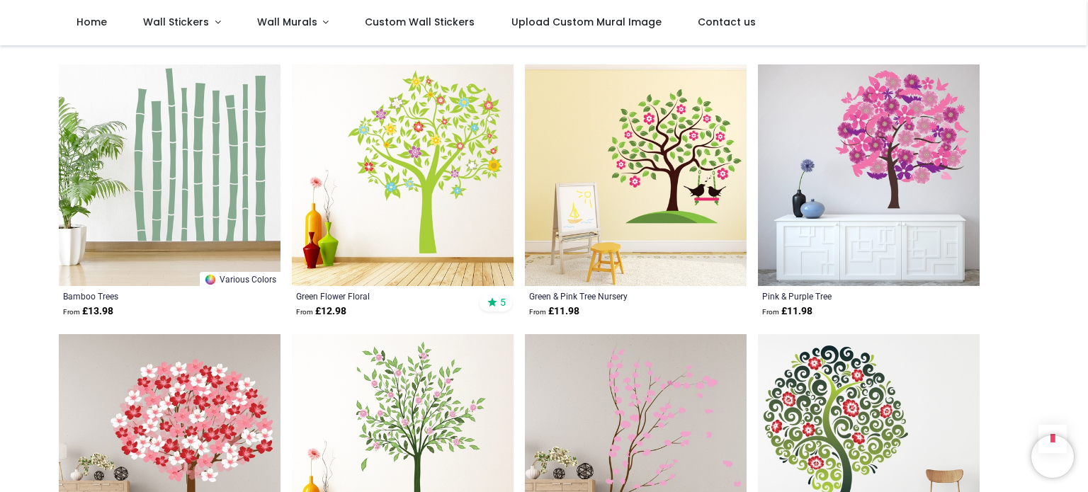
click at [220, 164] on img at bounding box center [170, 175] width 222 height 222
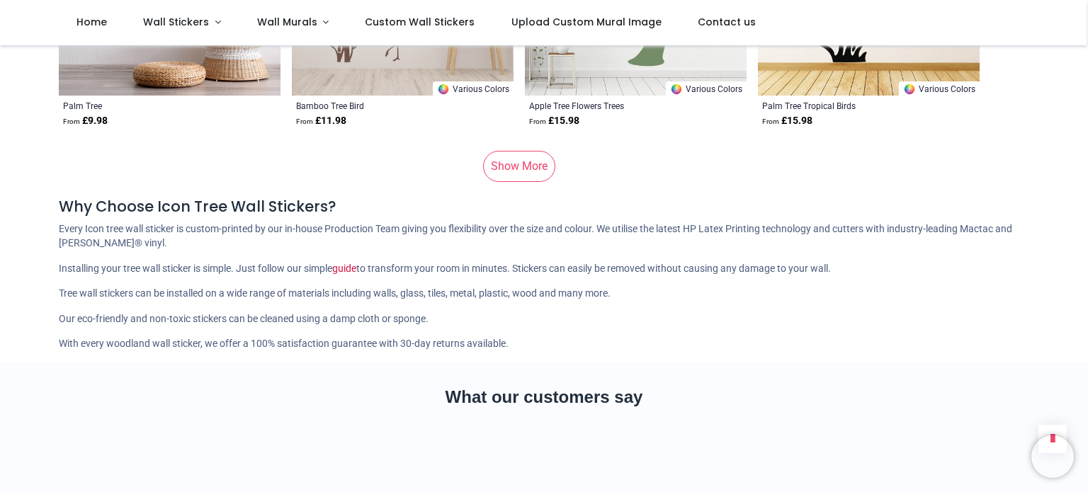
scroll to position [9636, 0]
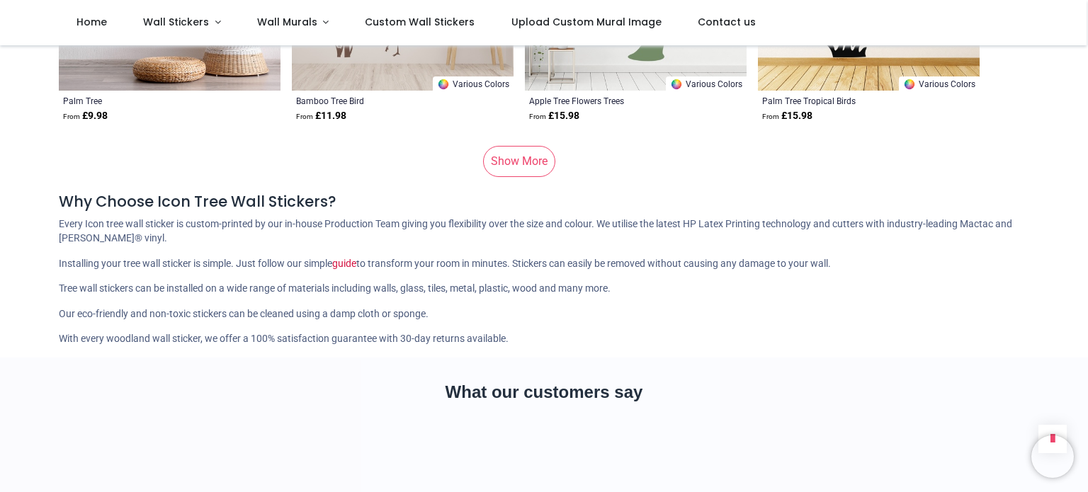
click at [517, 164] on link "Show More" at bounding box center [519, 161] width 72 height 31
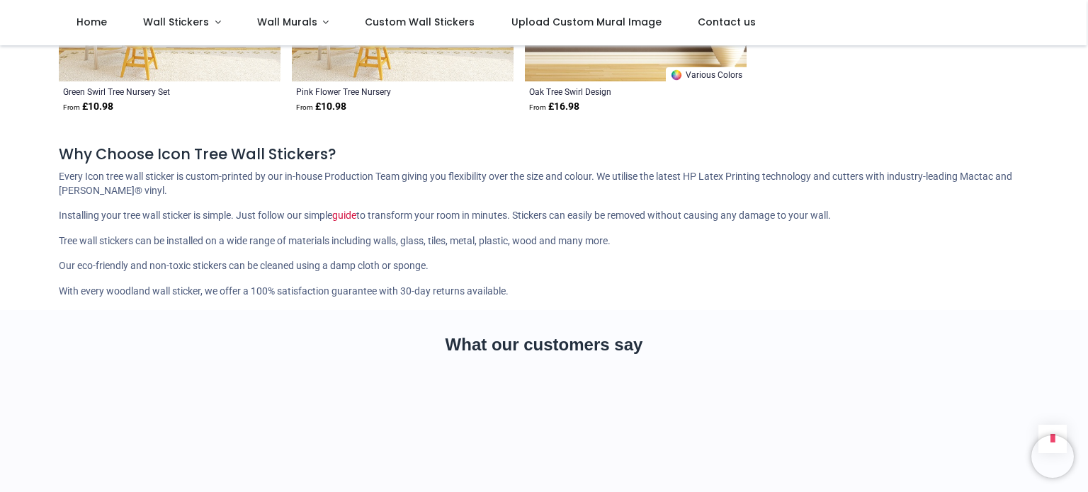
scroll to position [11265, 0]
click at [175, 20] on span "Wall Stickers" at bounding box center [176, 22] width 66 height 14
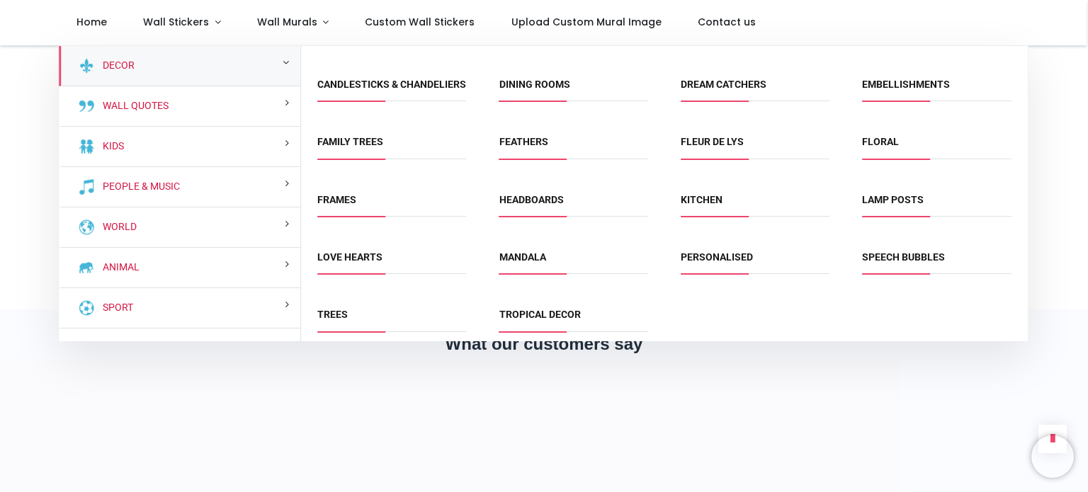
scroll to position [63, 0]
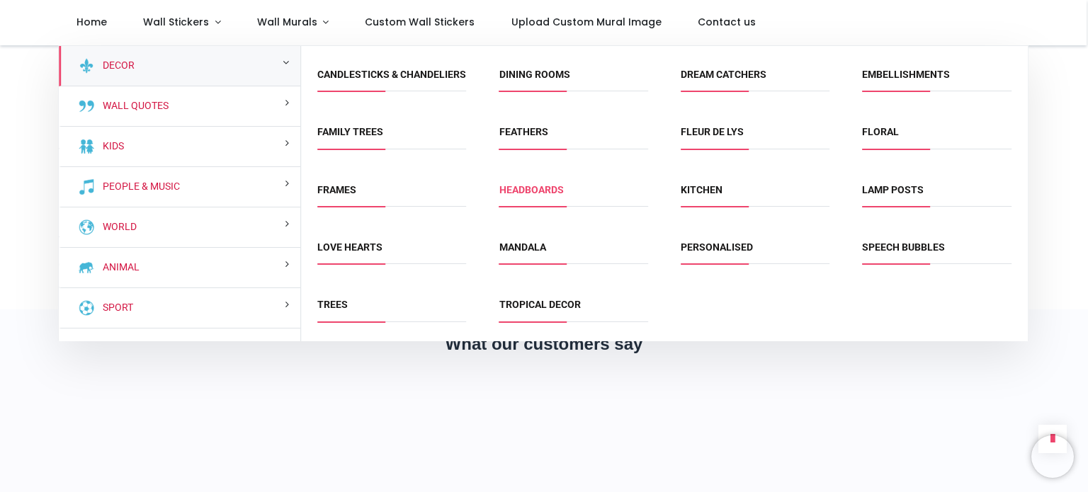
click at [517, 186] on link "Headboards" at bounding box center [532, 189] width 64 height 11
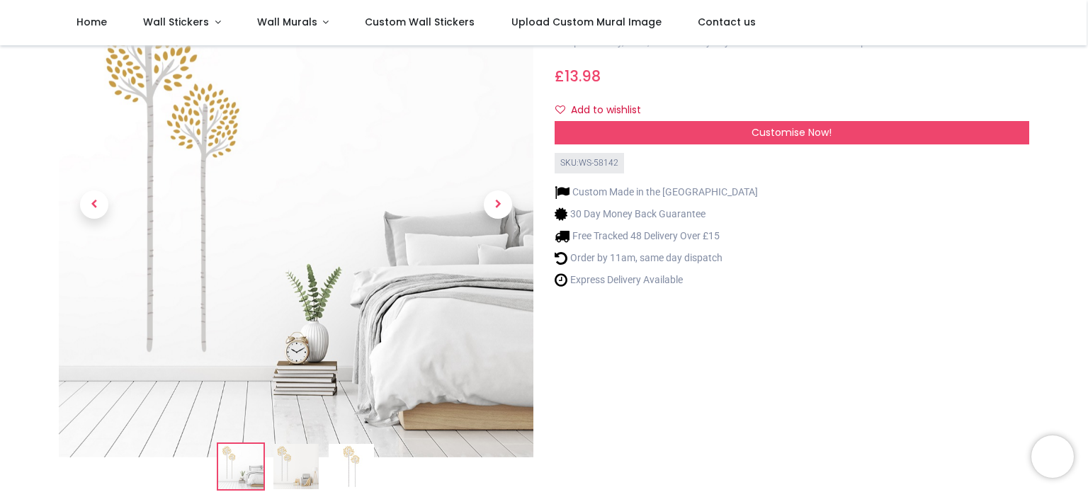
scroll to position [71, 0]
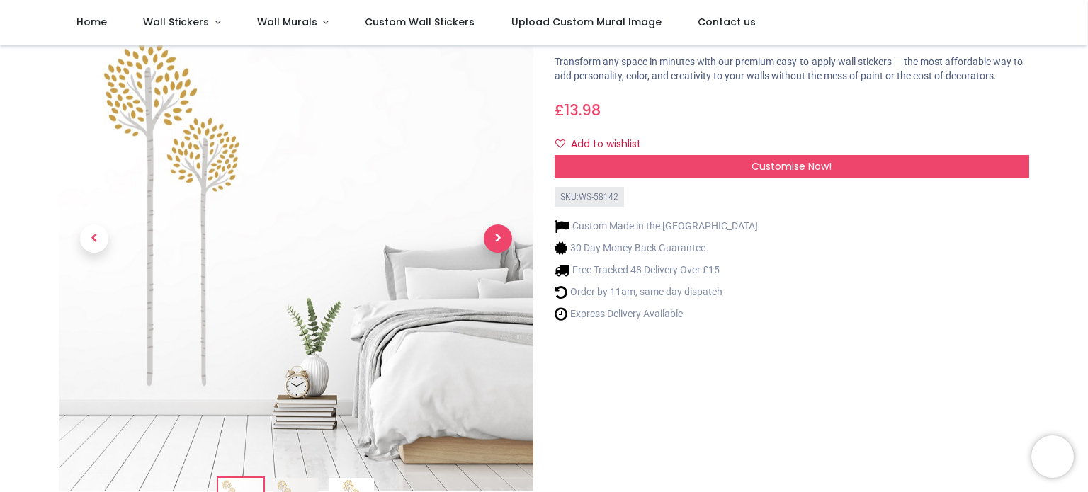
click at [492, 239] on span "Next" at bounding box center [498, 239] width 28 height 28
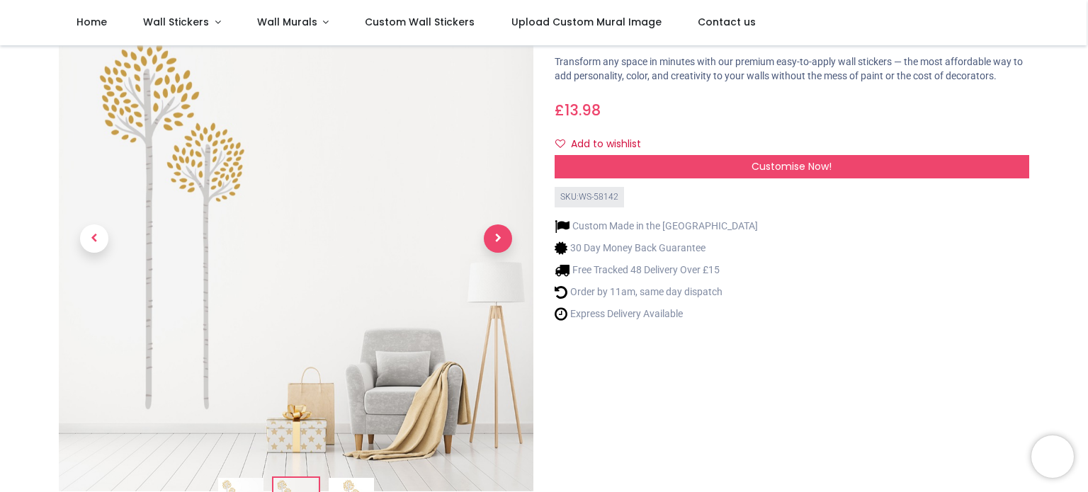
click at [492, 239] on span "Next" at bounding box center [498, 239] width 28 height 28
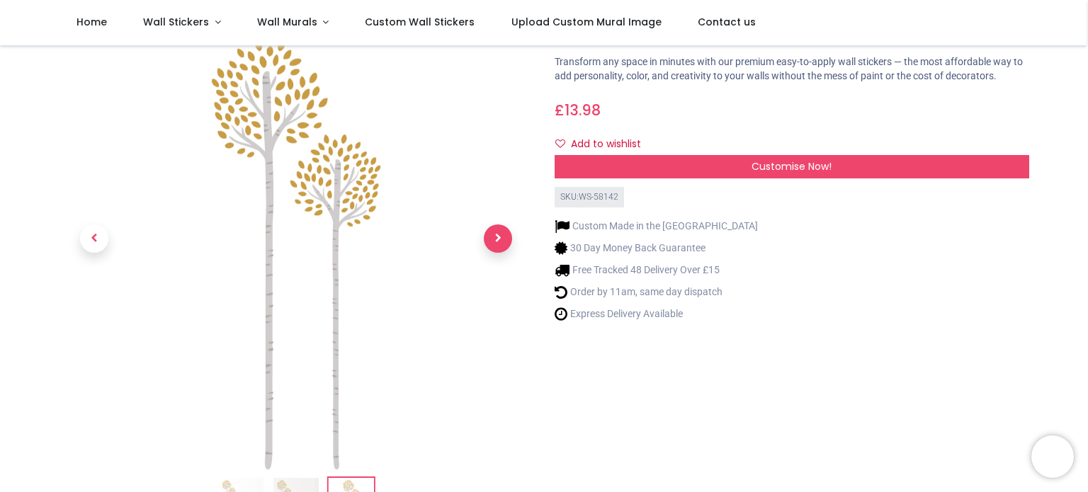
click at [492, 239] on span "Next" at bounding box center [498, 239] width 28 height 28
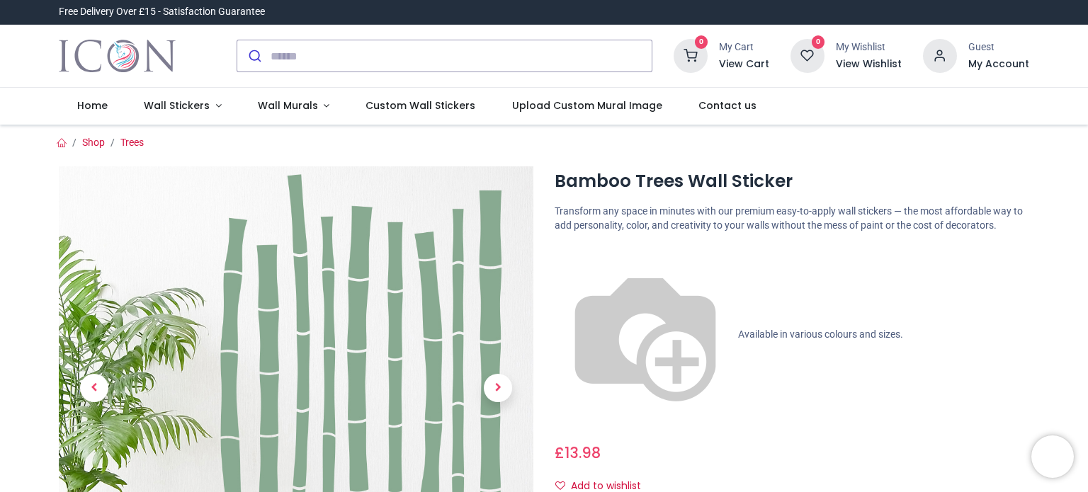
click at [560, 253] on img at bounding box center [645, 334] width 181 height 181
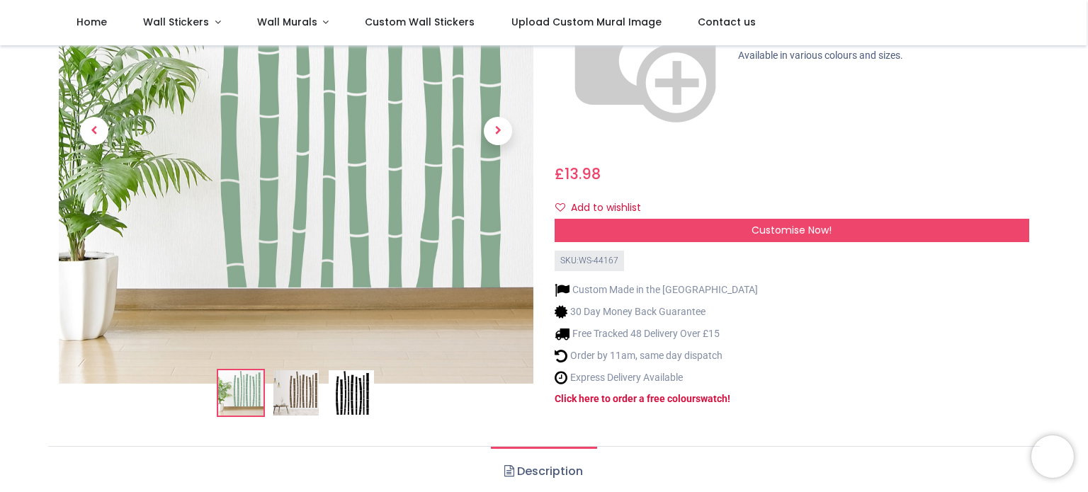
scroll to position [213, 0]
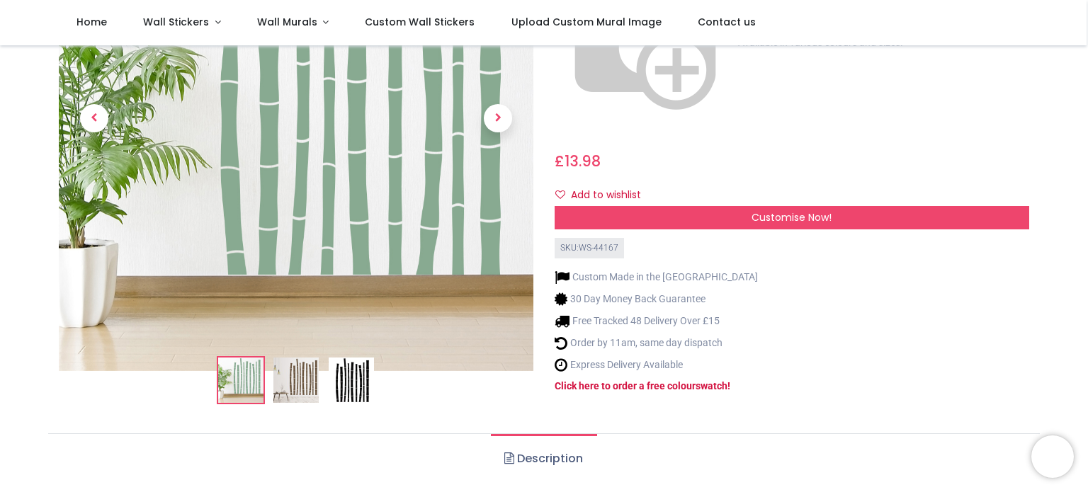
click at [298, 359] on img at bounding box center [295, 381] width 45 height 45
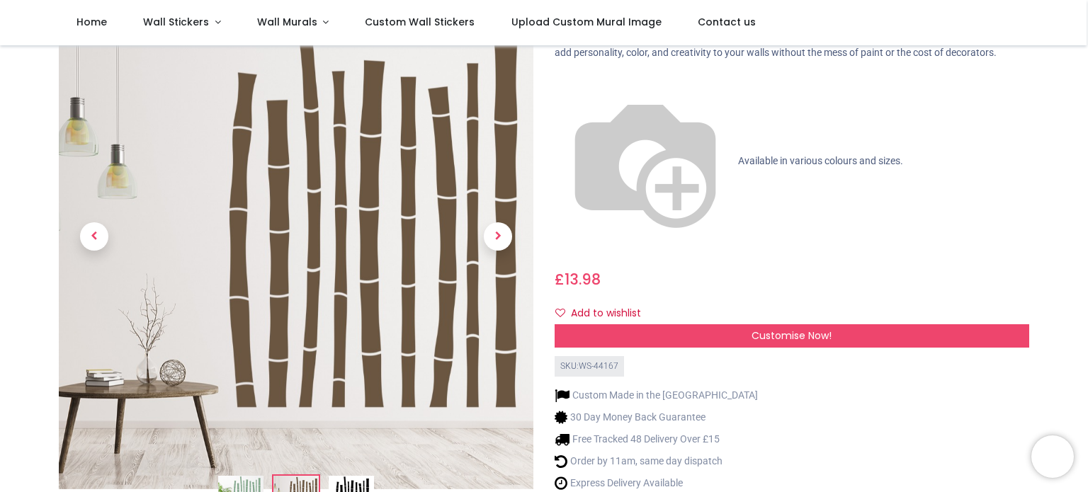
scroll to position [71, 0]
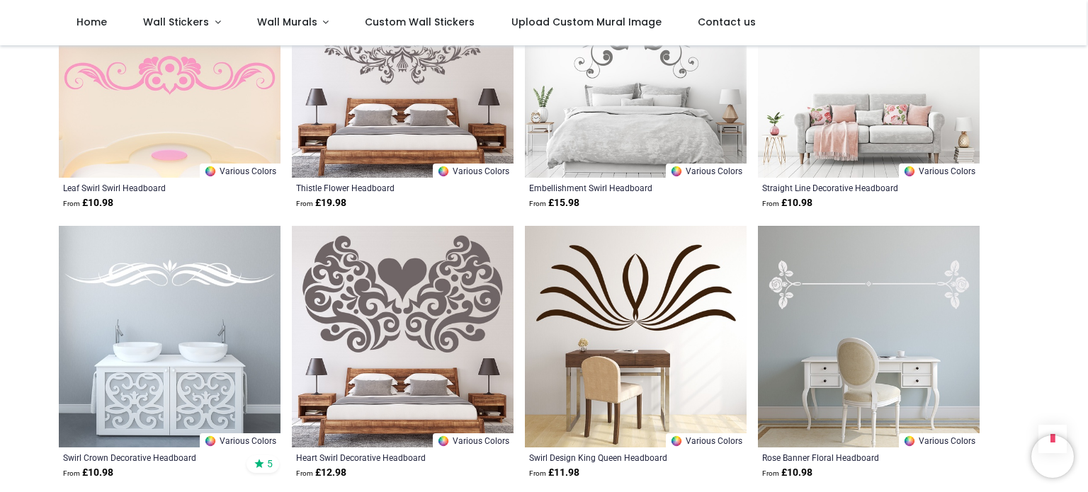
scroll to position [4464, 0]
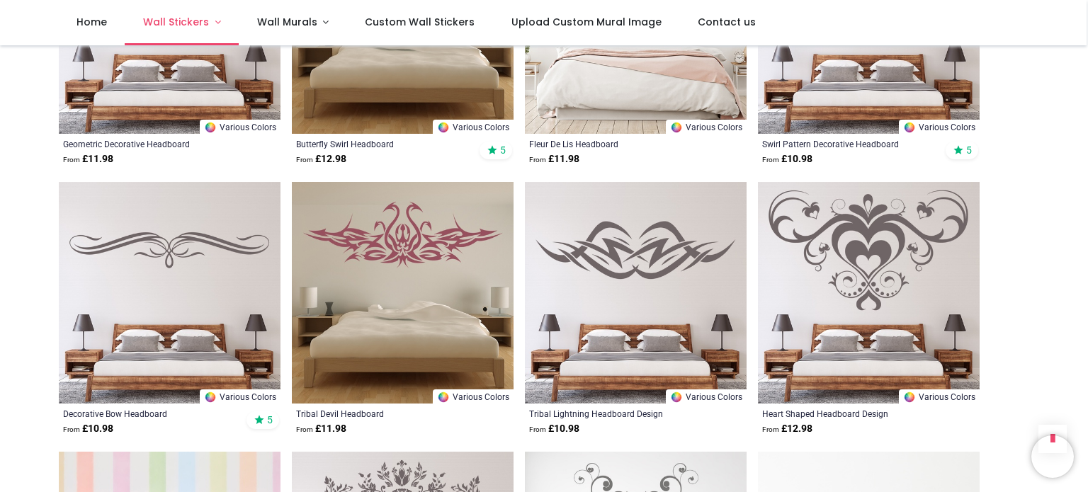
click at [192, 19] on span "Wall Stickers" at bounding box center [176, 22] width 66 height 14
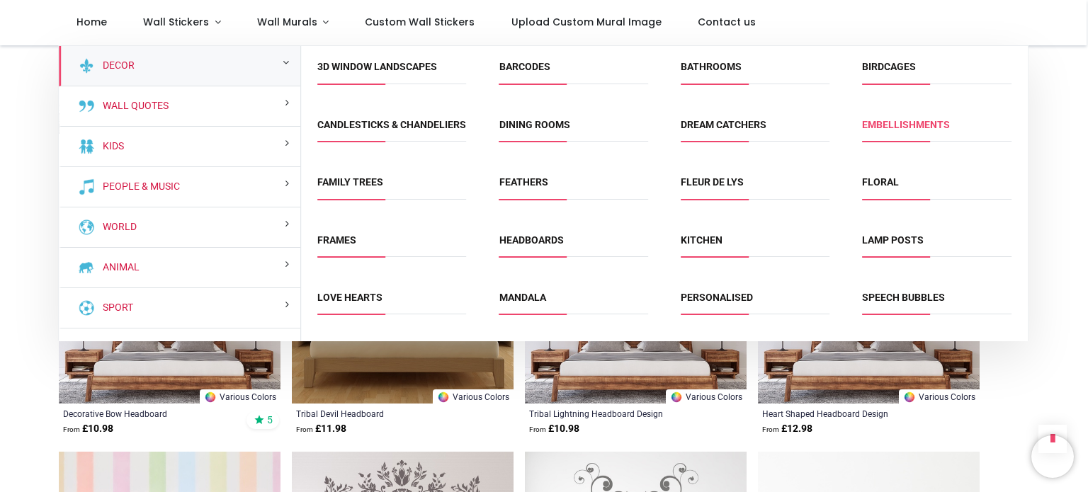
click at [900, 123] on link "Embellishments" at bounding box center [906, 124] width 88 height 11
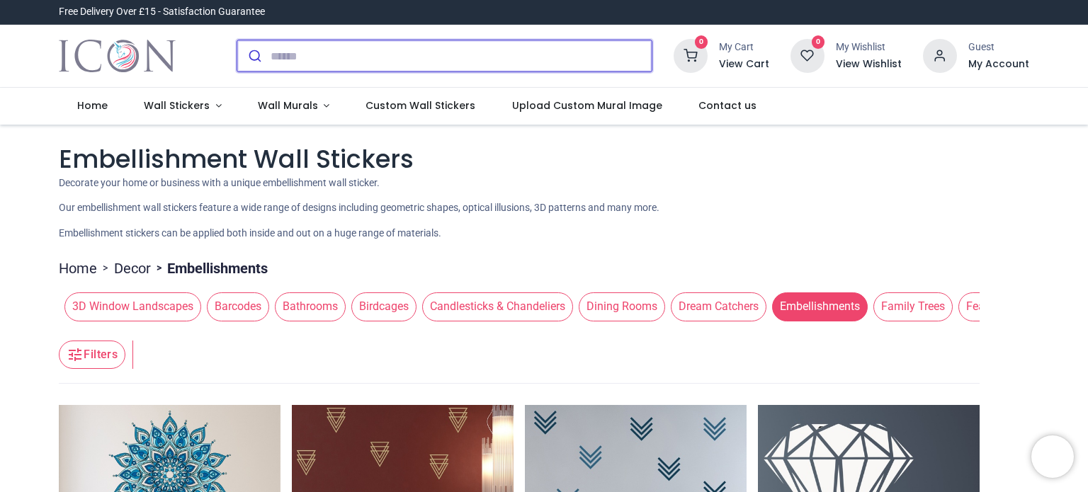
click at [365, 54] on input "search" at bounding box center [461, 55] width 381 height 31
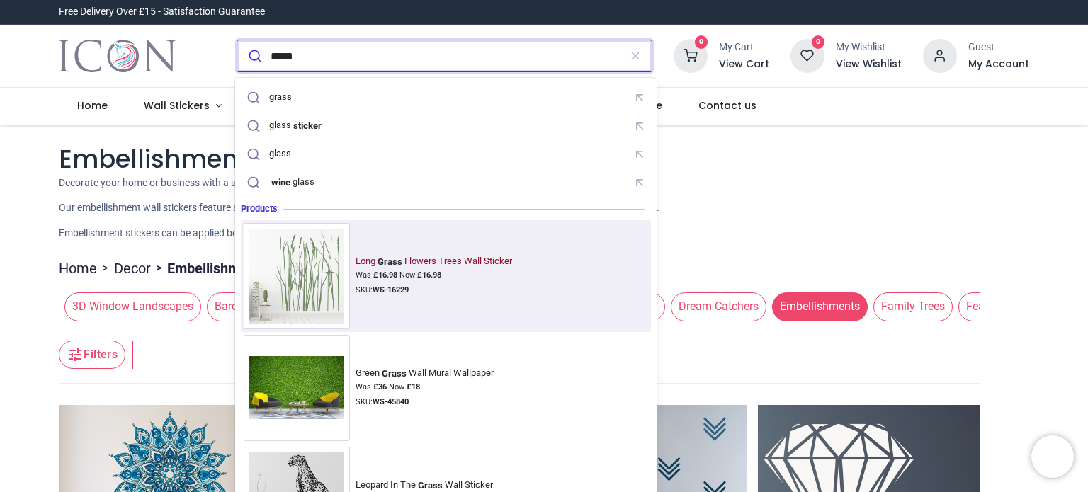
click at [317, 259] on img at bounding box center [297, 276] width 106 height 106
type input "*****"
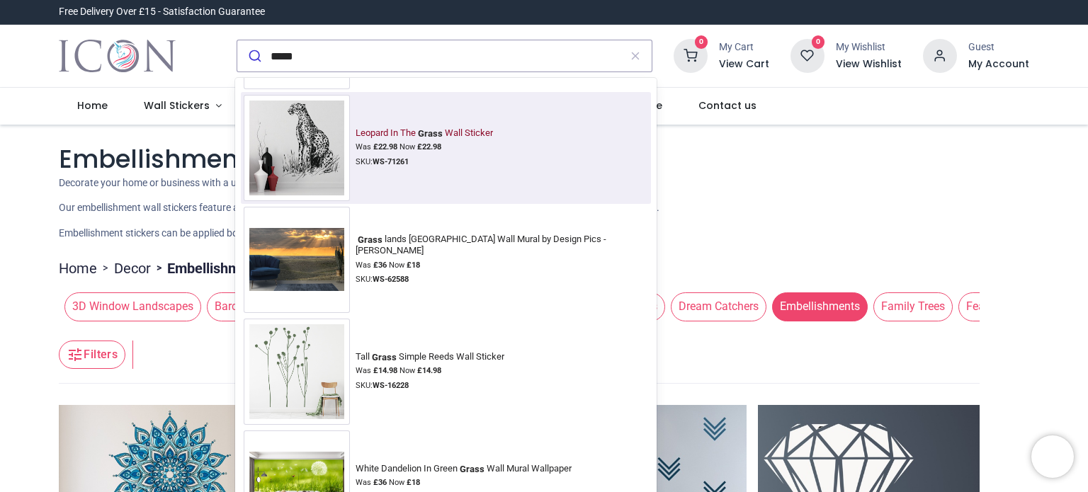
scroll to position [354, 0]
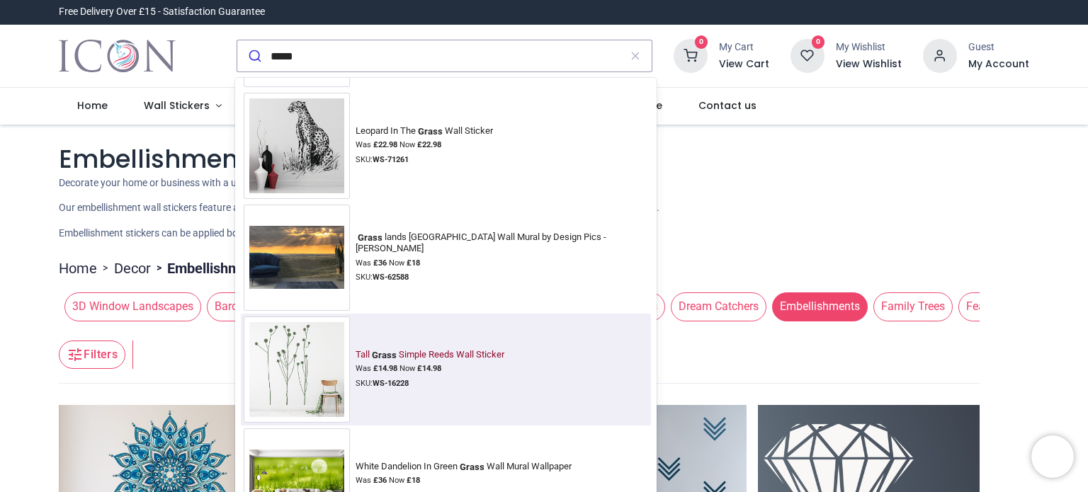
click at [296, 365] on img at bounding box center [297, 370] width 106 height 106
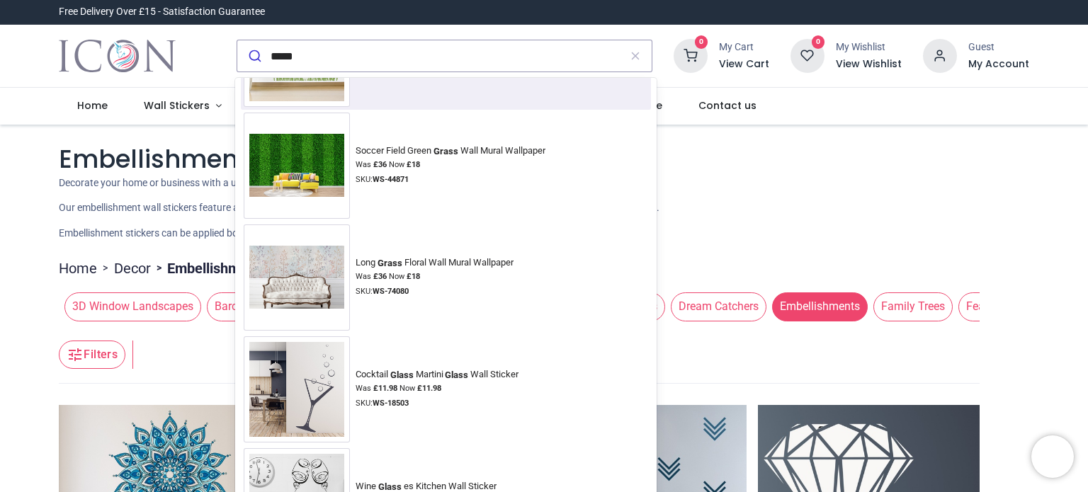
scroll to position [1063, 0]
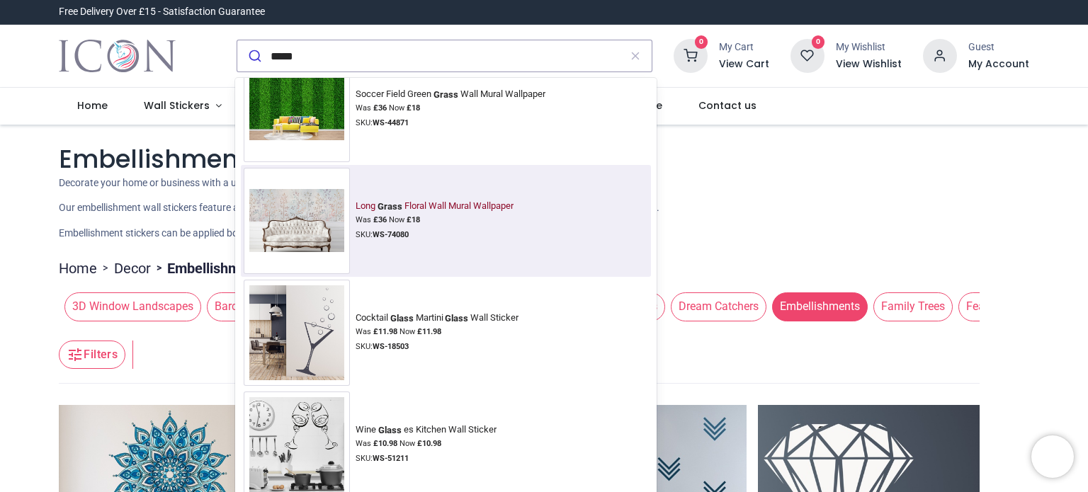
click at [312, 206] on img at bounding box center [297, 221] width 106 height 75
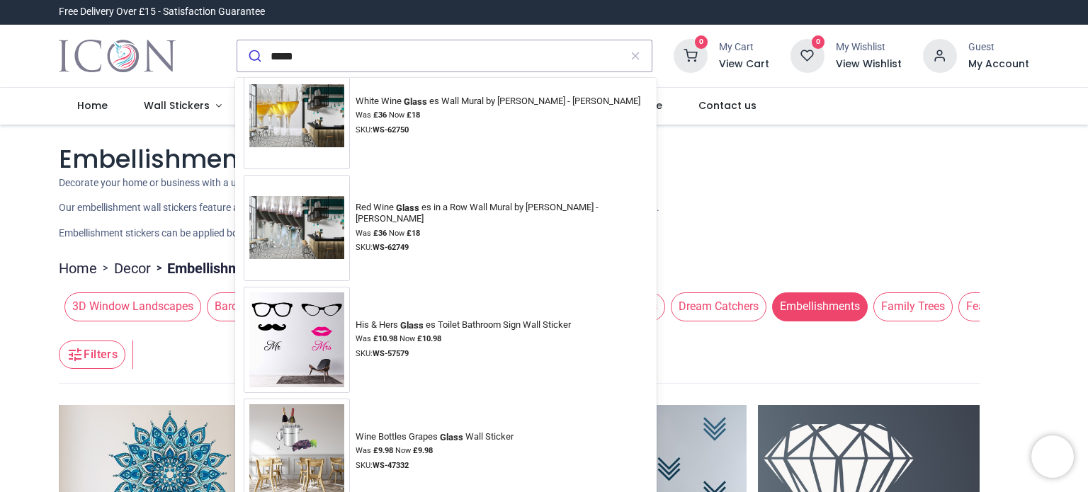
scroll to position [2506, 0]
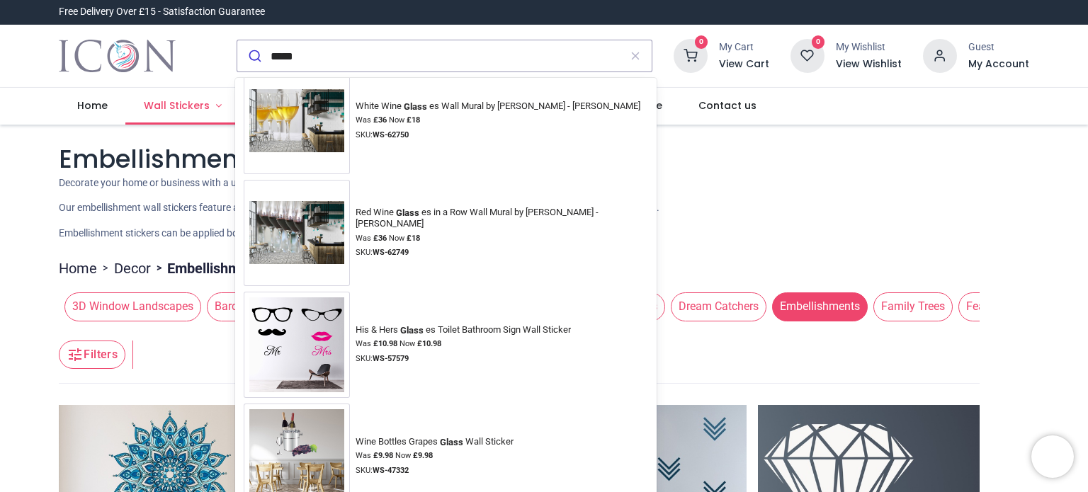
click at [175, 103] on span "Wall Stickers" at bounding box center [177, 105] width 66 height 14
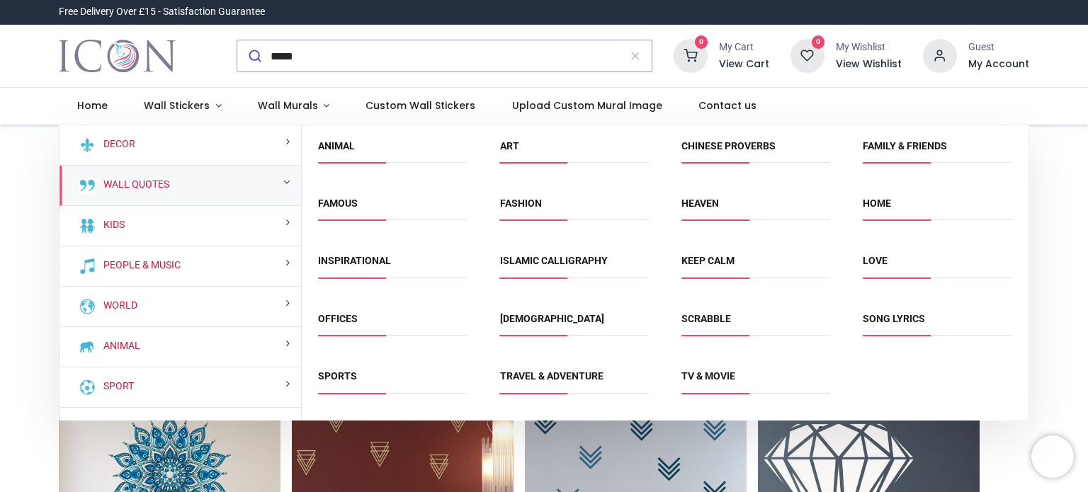
click at [177, 186] on div "Wall Quotes" at bounding box center [181, 186] width 242 height 40
click at [888, 201] on link "Home" at bounding box center [877, 203] width 28 height 11
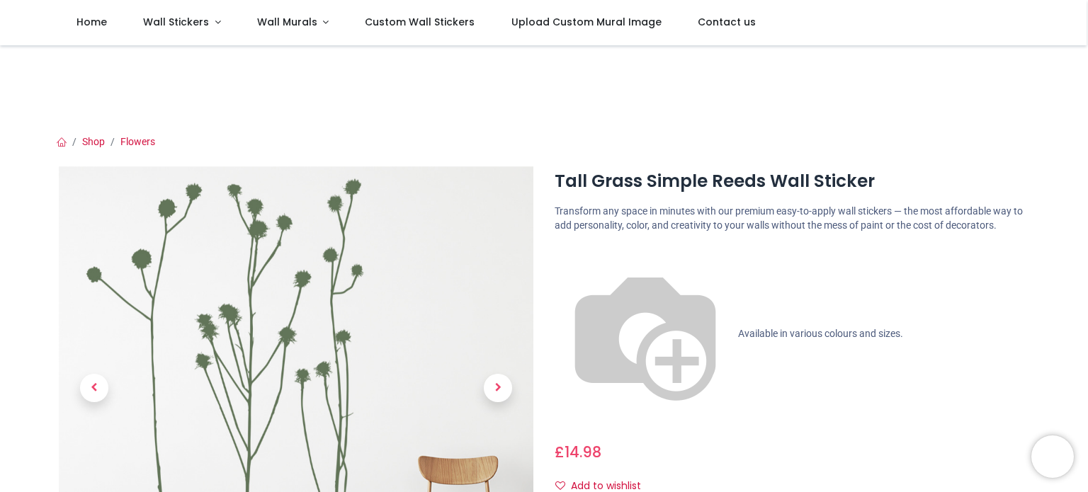
scroll to position [71, 0]
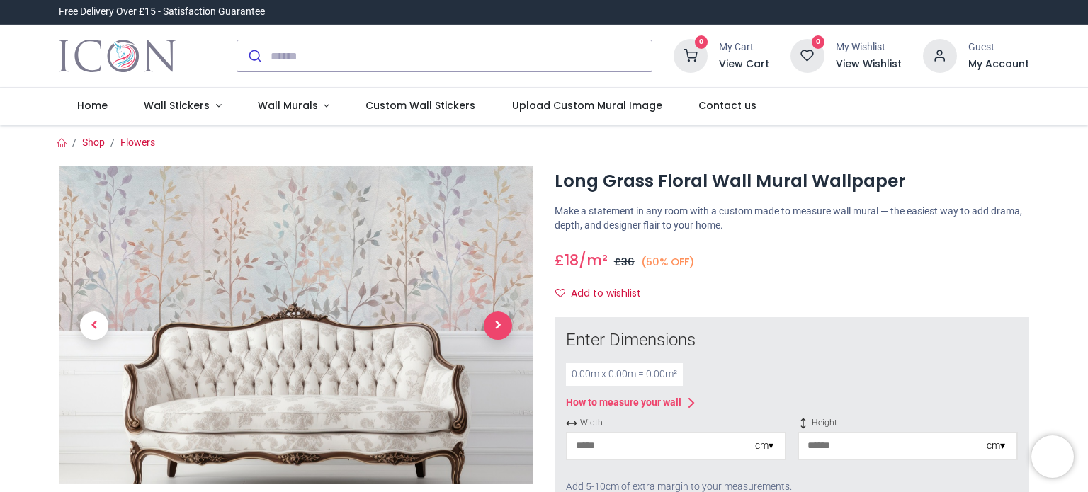
click at [487, 321] on span "Next" at bounding box center [498, 326] width 28 height 28
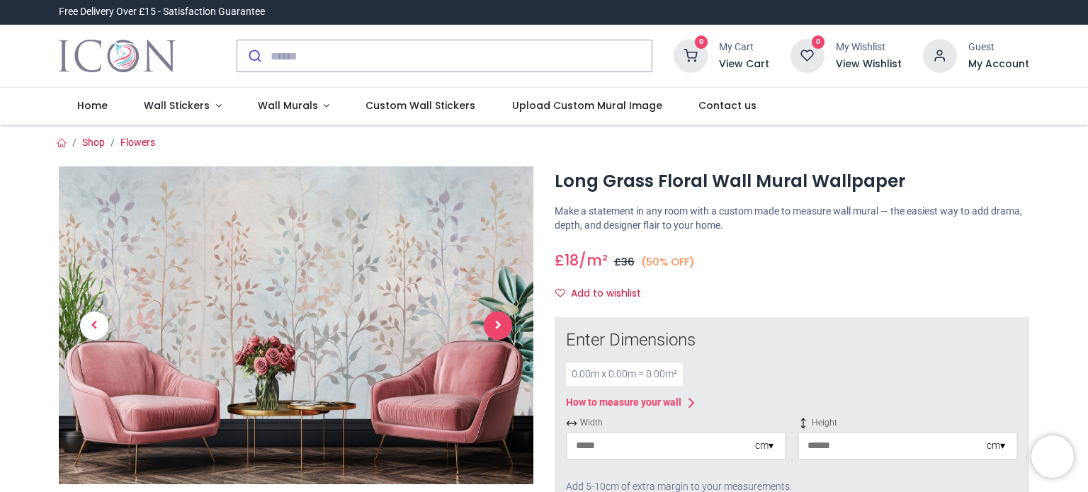
click at [487, 321] on span "Next" at bounding box center [498, 326] width 28 height 28
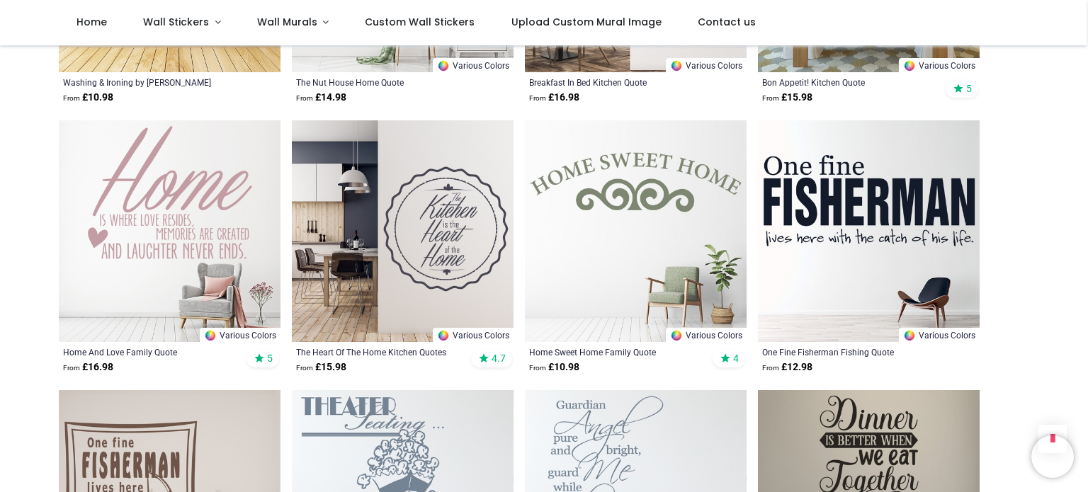
scroll to position [1630, 0]
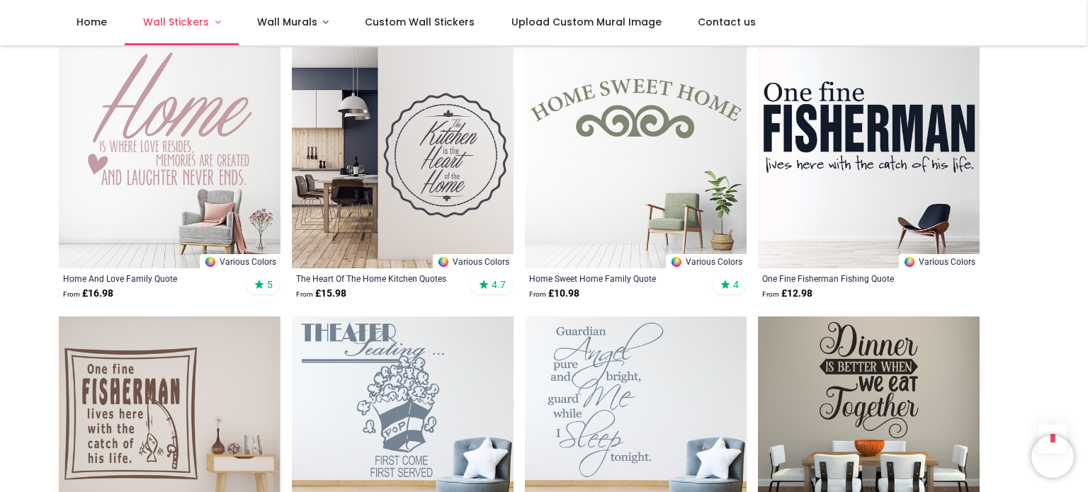
click at [184, 21] on span "Wall Stickers" at bounding box center [176, 22] width 66 height 14
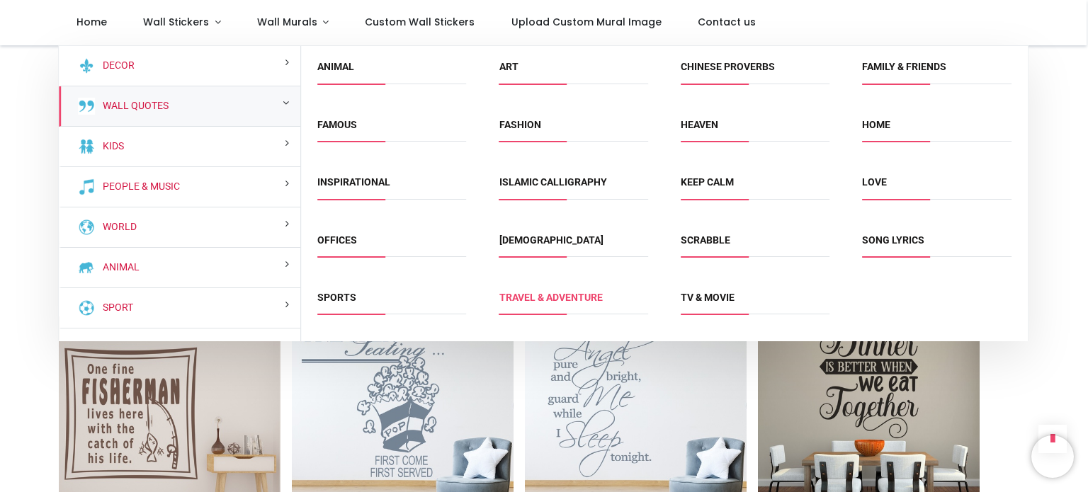
click at [550, 295] on link "Travel & Adventure" at bounding box center [551, 297] width 103 height 11
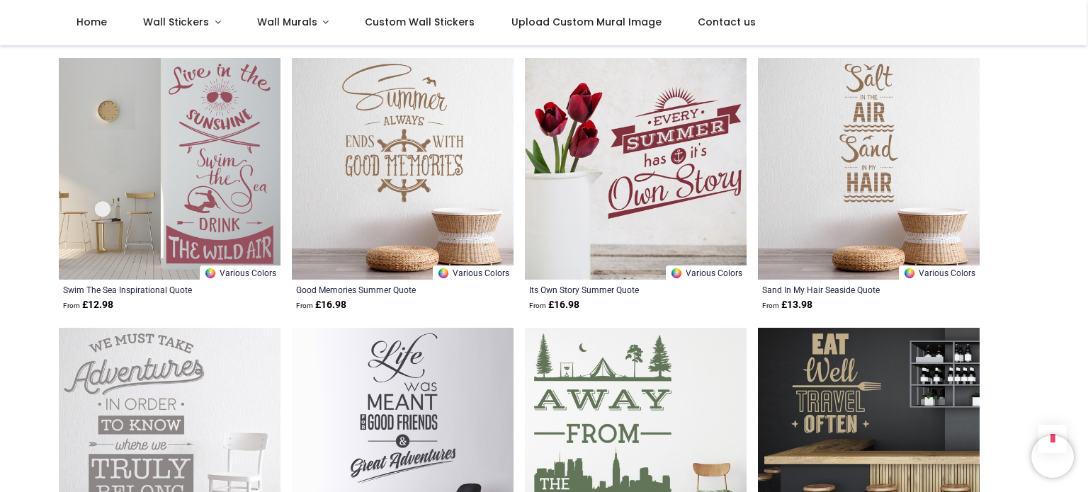
scroll to position [1842, 0]
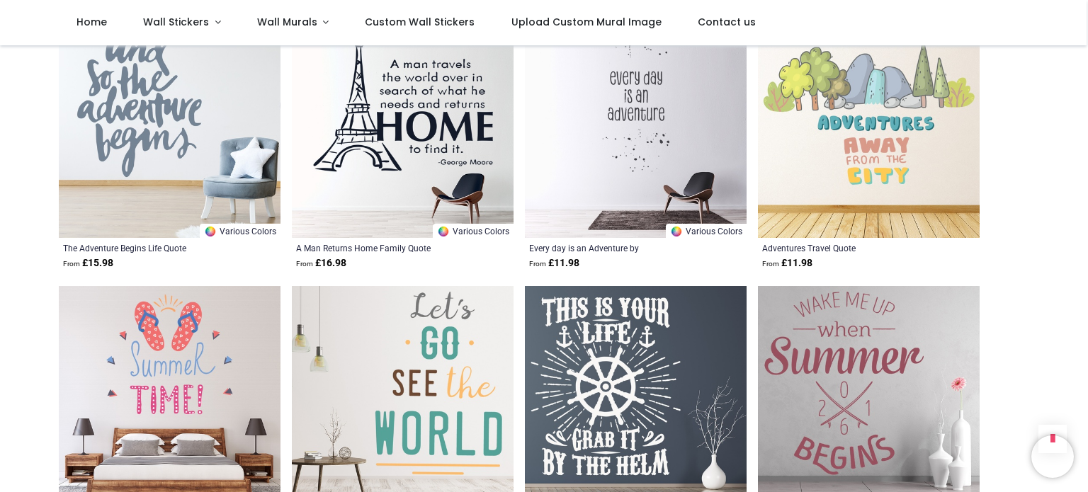
scroll to position [3684, 0]
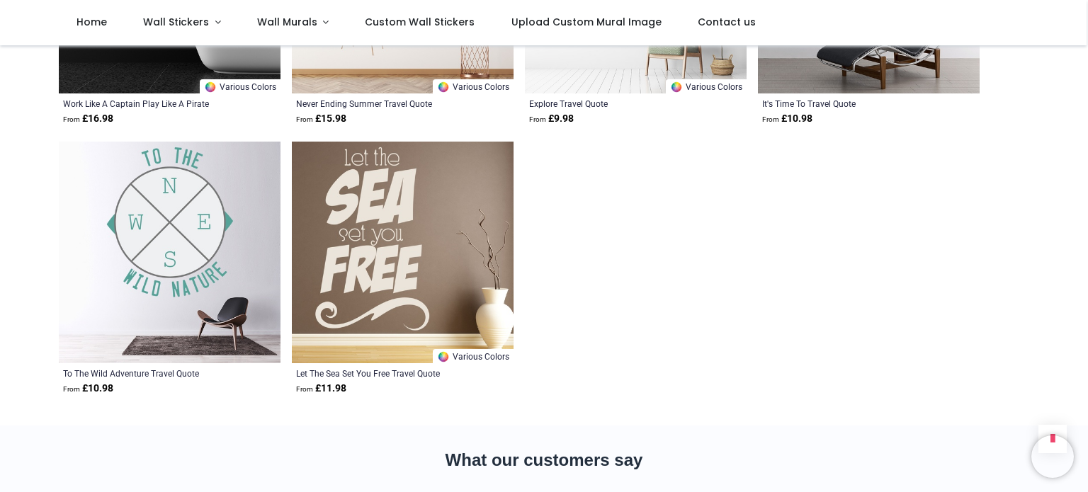
scroll to position [4818, 0]
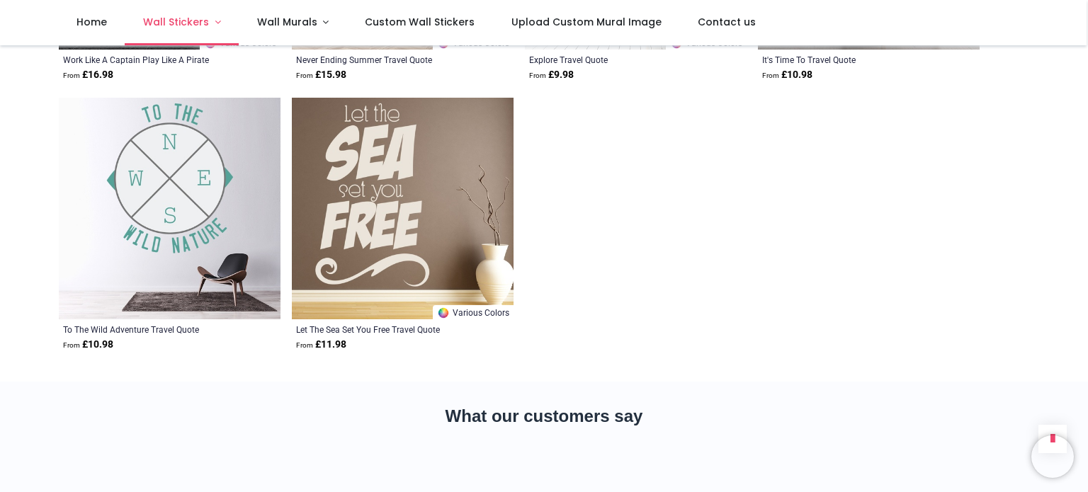
click at [176, 21] on span "Wall Stickers" at bounding box center [176, 22] width 66 height 14
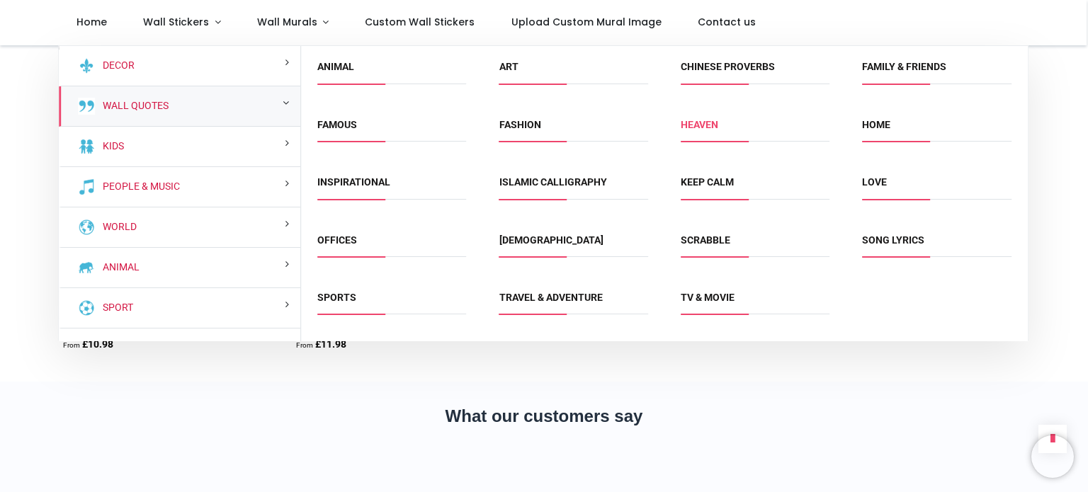
click at [702, 120] on link "Heaven" at bounding box center [700, 124] width 38 height 11
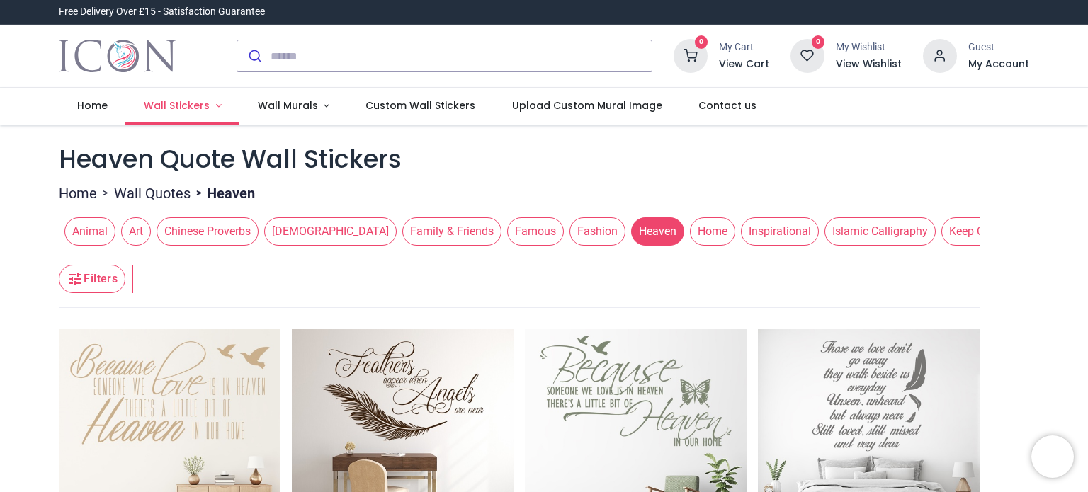
click at [198, 102] on span "Wall Stickers" at bounding box center [177, 105] width 66 height 14
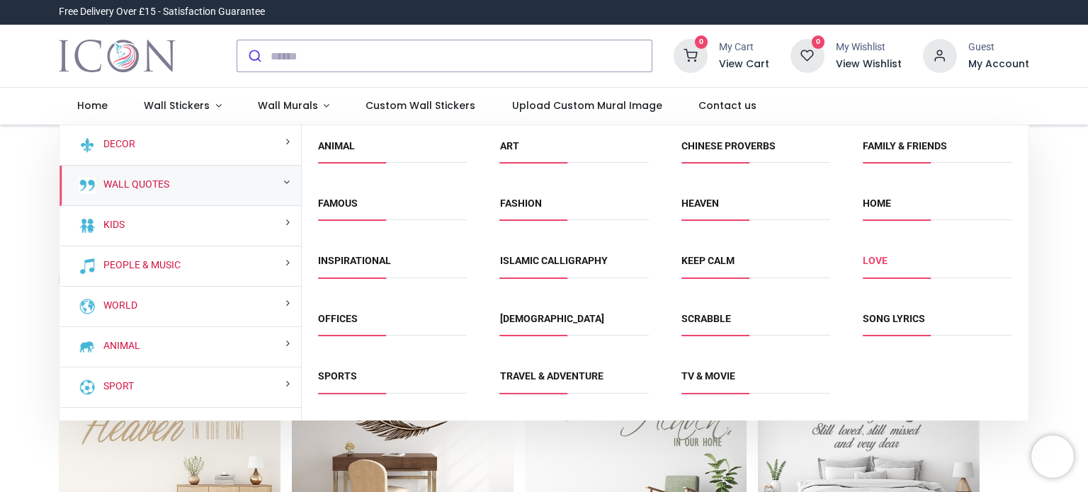
click at [876, 256] on link "Love" at bounding box center [875, 260] width 25 height 11
